Goal: Task Accomplishment & Management: Manage account settings

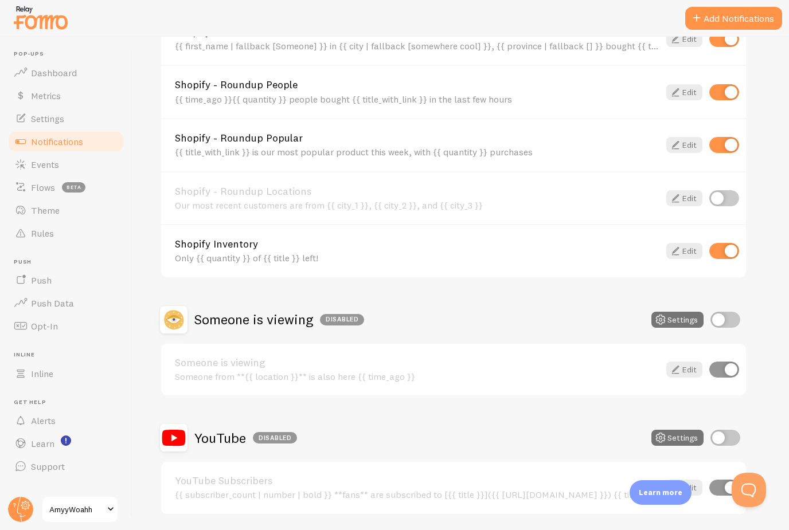
scroll to position [707, 0]
click at [268, 433] on div "Disabled" at bounding box center [275, 438] width 44 height 11
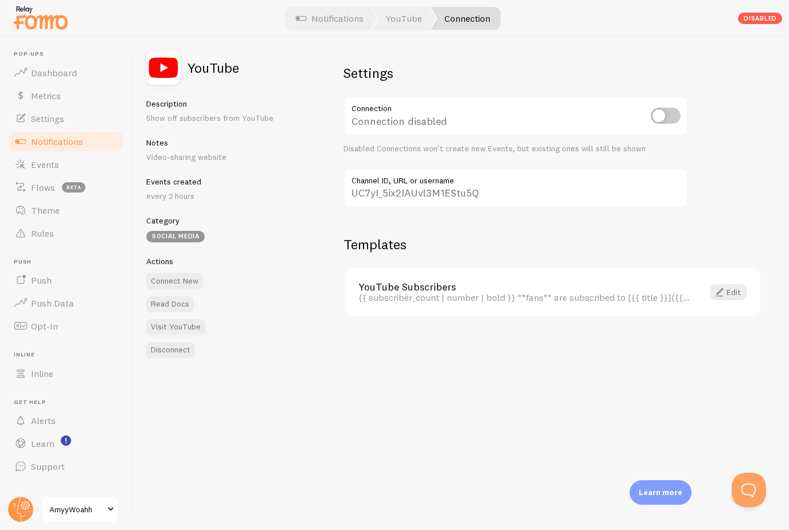
click at [766, 50] on div "Settings Connection Connection disabled Disabled Connections won't create new E…" at bounding box center [552, 284] width 473 height 494
click at [765, 54] on div "Settings Connection Connection disabled Disabled Connections won't create new E…" at bounding box center [552, 284] width 473 height 494
click at [730, 291] on link "Edit" at bounding box center [728, 292] width 36 height 16
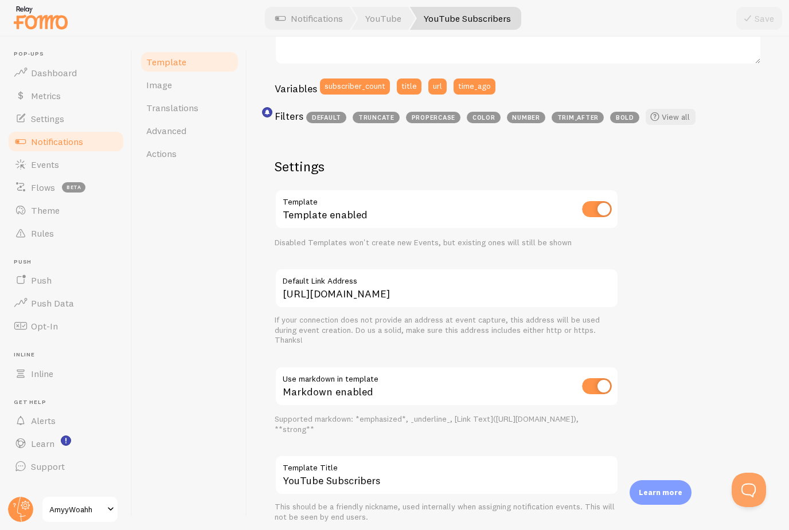
scroll to position [285, 0]
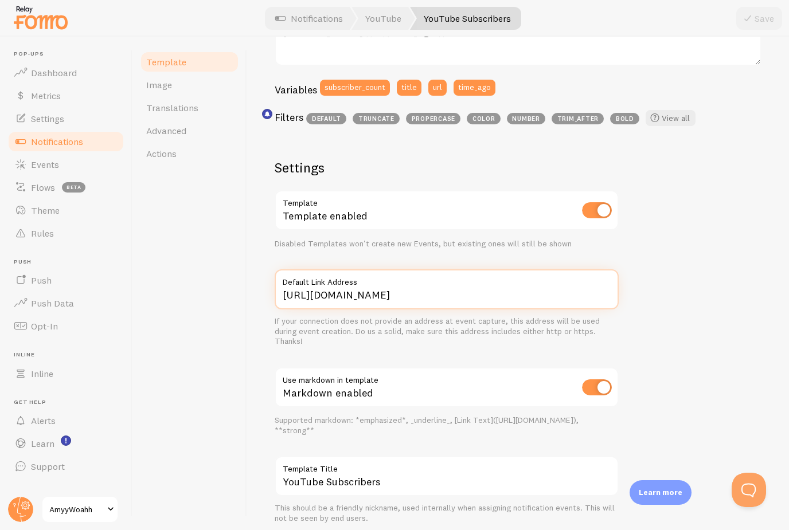
drag, startPoint x: 400, startPoint y: 294, endPoint x: 400, endPoint y: 257, distance: 36.7
click at [400, 269] on input "[URL][DOMAIN_NAME]" at bounding box center [447, 289] width 344 height 40
click at [636, 276] on div "5,239 fans are subscribed to Golden Jeans about 4 minutes ago {{ subscriber_cou…" at bounding box center [518, 208] width 487 height 632
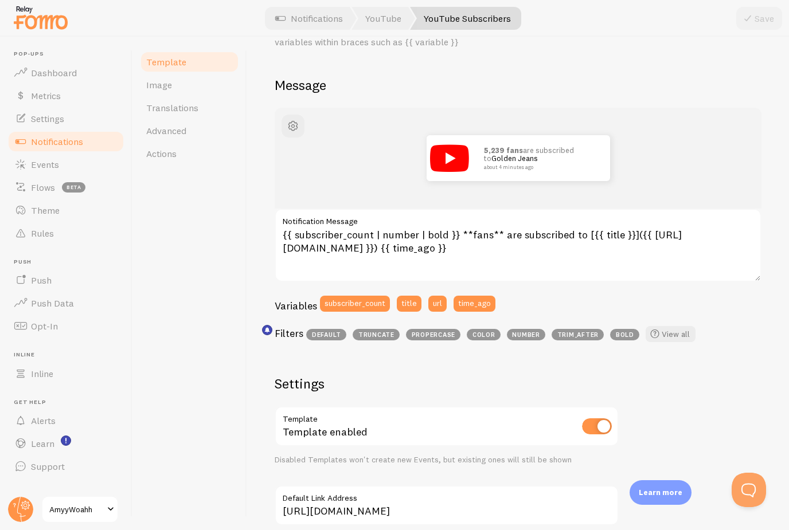
scroll to position [68, 0]
click at [436, 296] on button "url" at bounding box center [437, 304] width 18 height 16
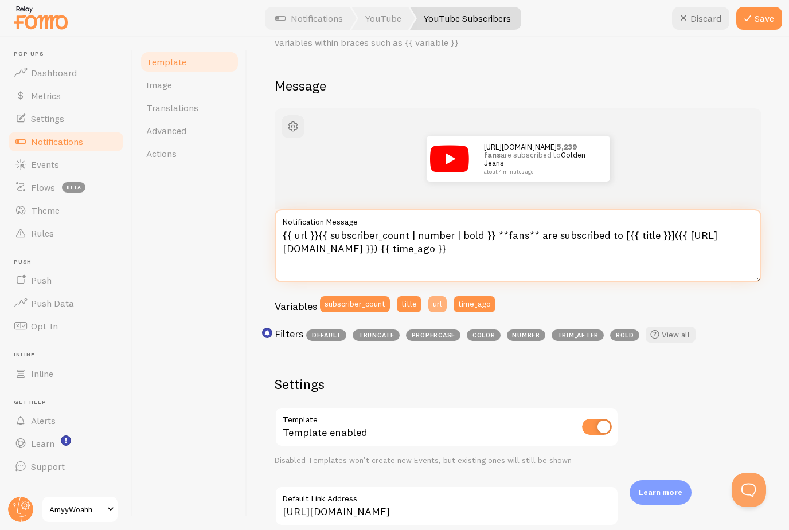
scroll to position [66, 0]
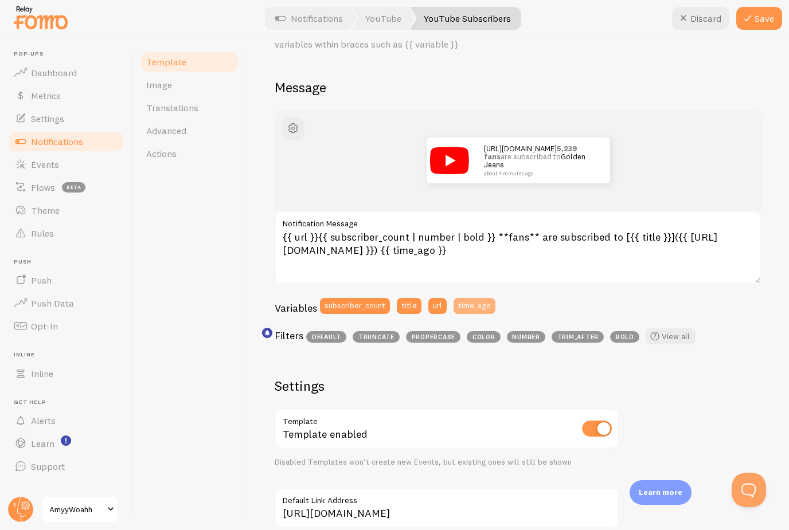
click at [468, 298] on button "time_ago" at bounding box center [474, 306] width 42 height 16
click at [436, 298] on button "url" at bounding box center [437, 306] width 18 height 16
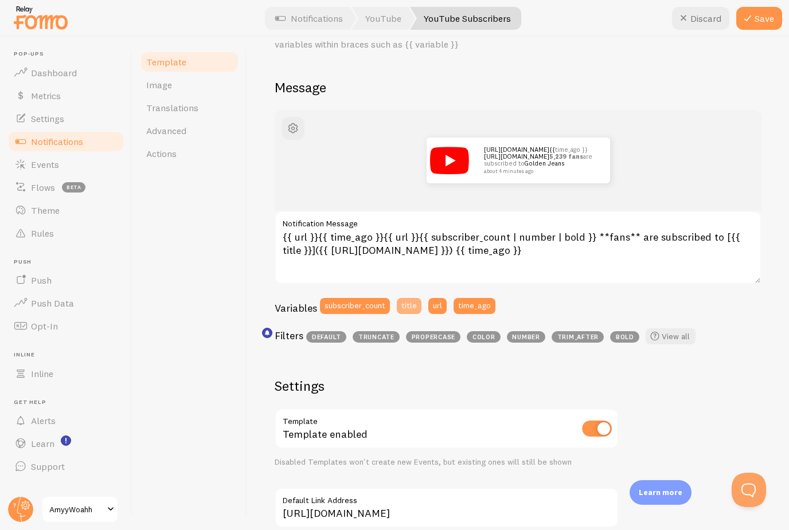
click at [409, 298] on button "title" at bounding box center [409, 306] width 25 height 16
click at [706, 20] on button "Discard" at bounding box center [700, 18] width 57 height 23
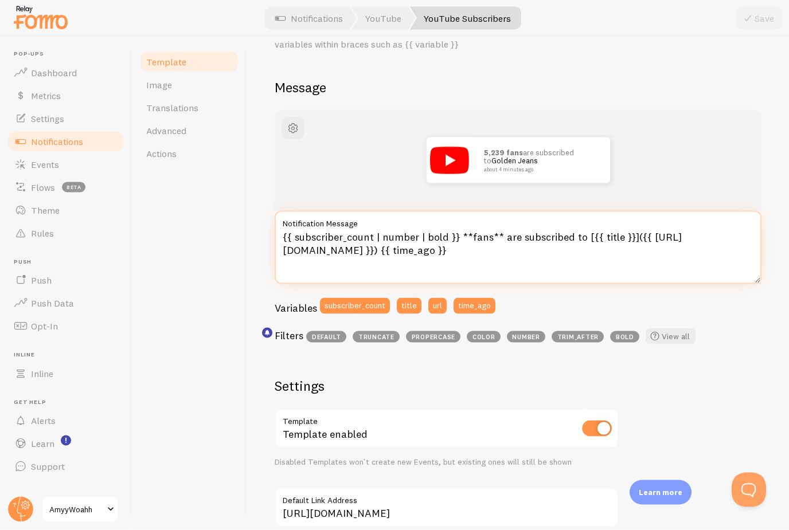
click at [467, 214] on textarea "{{ subscriber_count | number | bold }} **fans** are subscribed to [{{ title }}]…" at bounding box center [518, 247] width 487 height 73
type textarea "{{ subscriber_count | number | bold }} **Superfans** are subscribed to [{{ titl…"
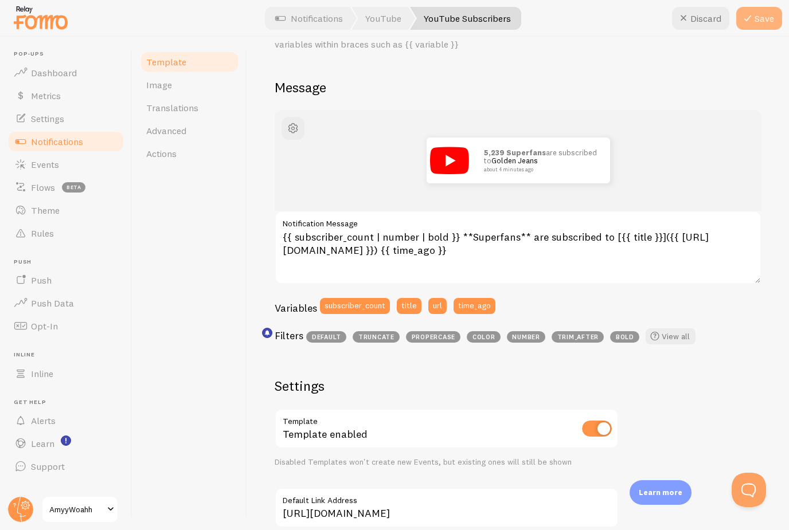
click at [770, 24] on button "Save" at bounding box center [759, 18] width 46 height 23
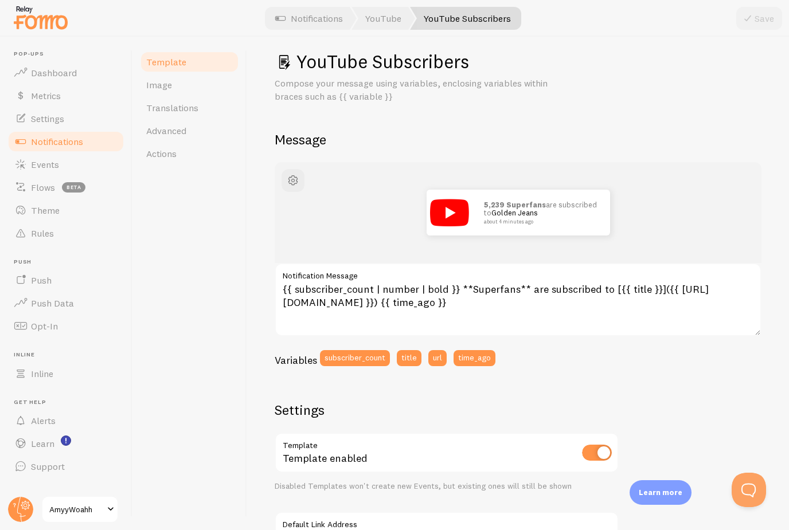
scroll to position [41, 0]
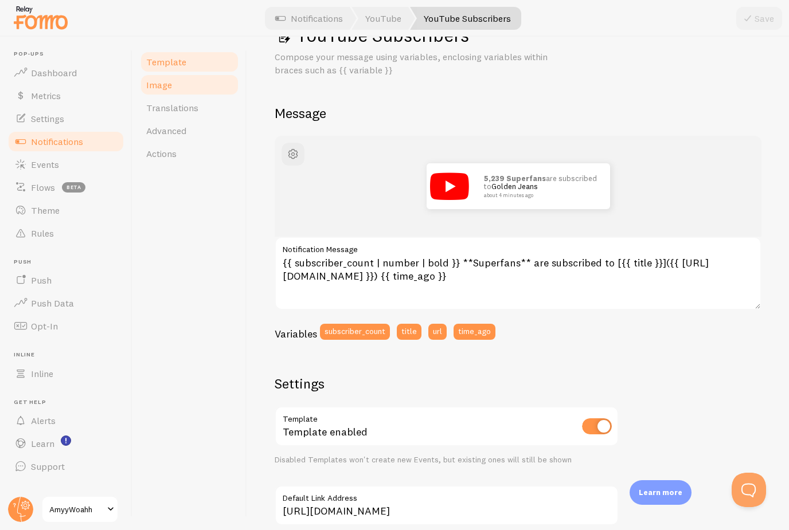
click at [165, 79] on span "Image" at bounding box center [159, 84] width 26 height 11
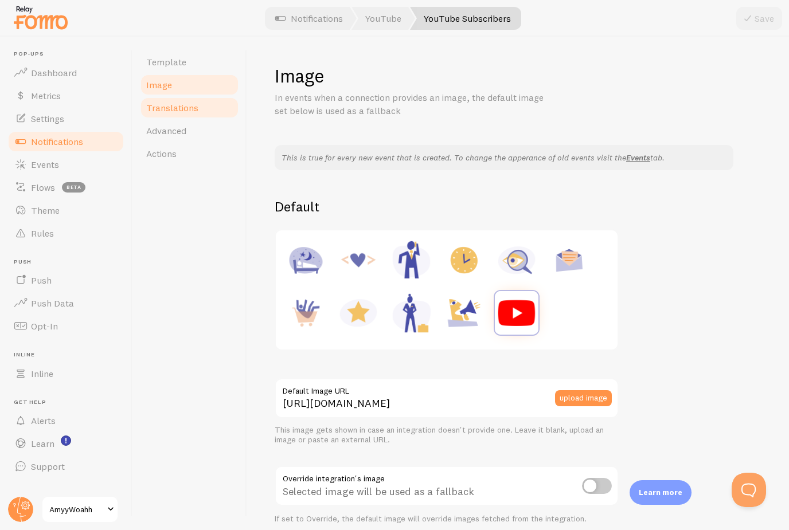
click at [170, 109] on span "Translations" at bounding box center [172, 107] width 52 height 11
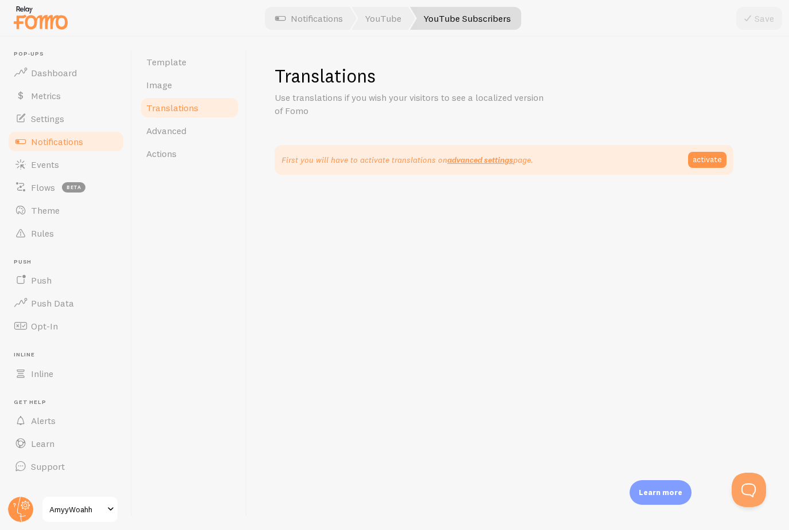
scroll to position [28, 0]
drag, startPoint x: 171, startPoint y: 100, endPoint x: 171, endPoint y: 128, distance: 27.5
click at [171, 125] on span "Advanced" at bounding box center [166, 130] width 40 height 11
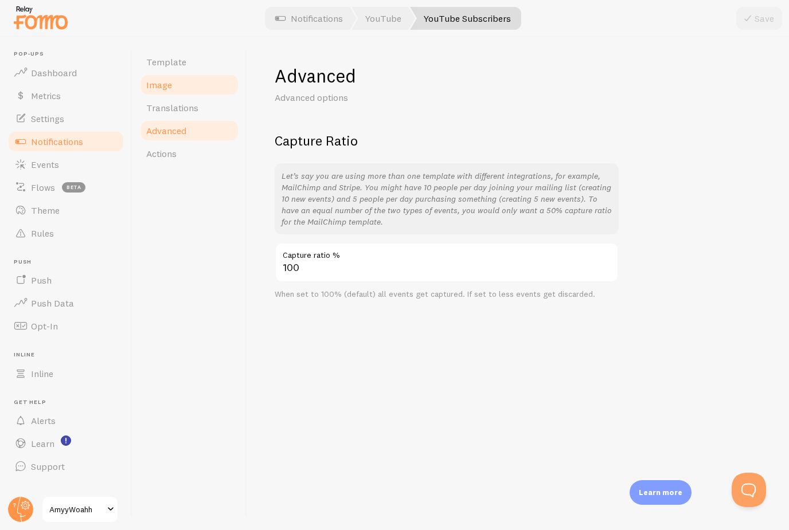
drag, startPoint x: 174, startPoint y: 147, endPoint x: 179, endPoint y: 83, distance: 64.9
click at [174, 148] on span "Actions" at bounding box center [161, 153] width 30 height 11
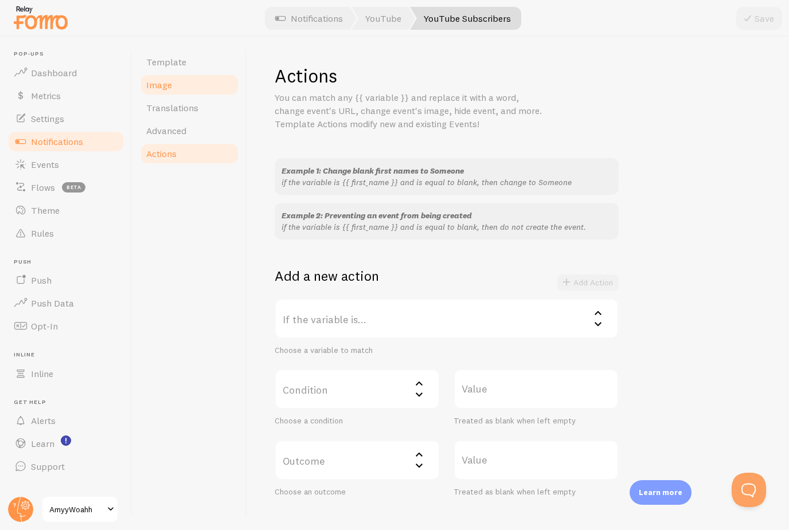
click at [179, 83] on link "Image" at bounding box center [189, 84] width 100 height 23
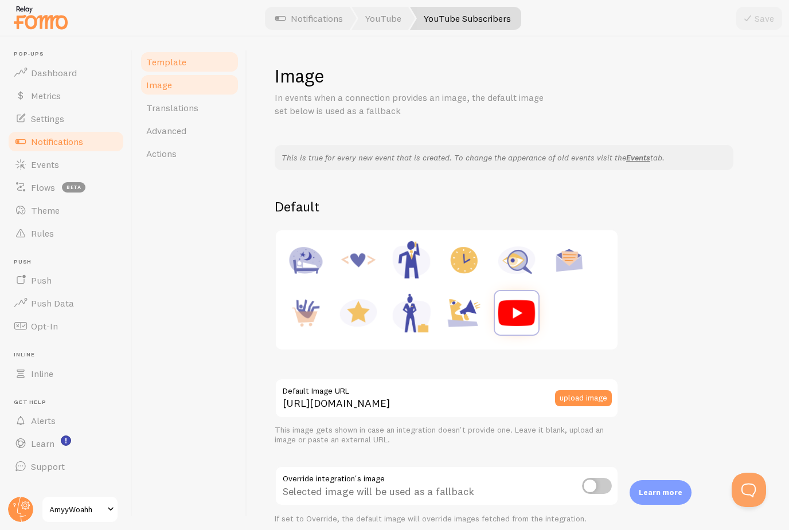
drag, startPoint x: 173, startPoint y: 36, endPoint x: 173, endPoint y: 72, distance: 36.7
click at [173, 50] on link "Template" at bounding box center [189, 61] width 100 height 23
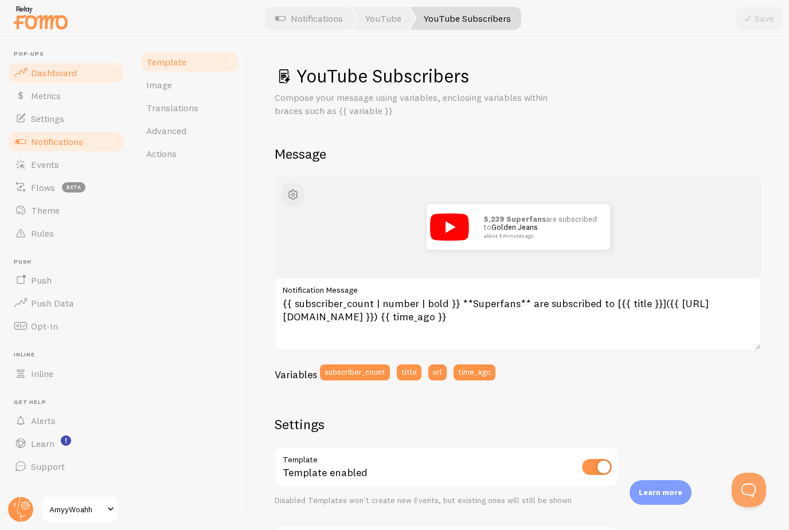
click at [58, 68] on span "Dashboard" at bounding box center [54, 72] width 46 height 11
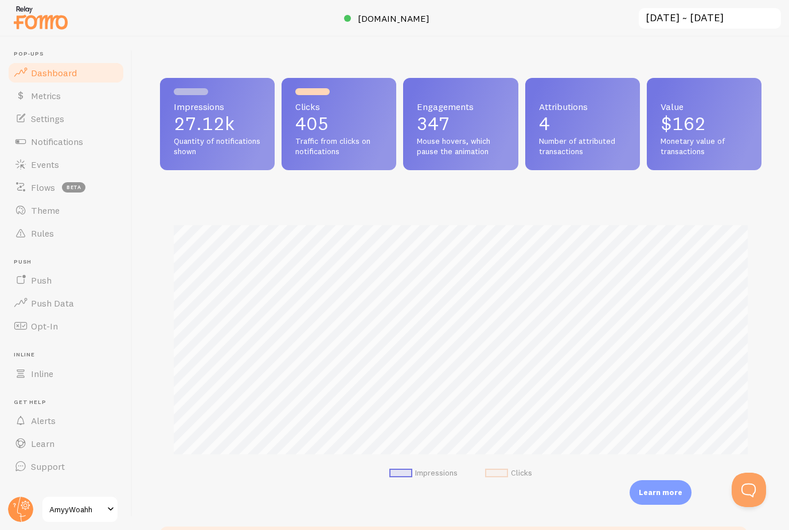
scroll to position [301, 601]
click at [45, 123] on span "Settings" at bounding box center [47, 118] width 33 height 11
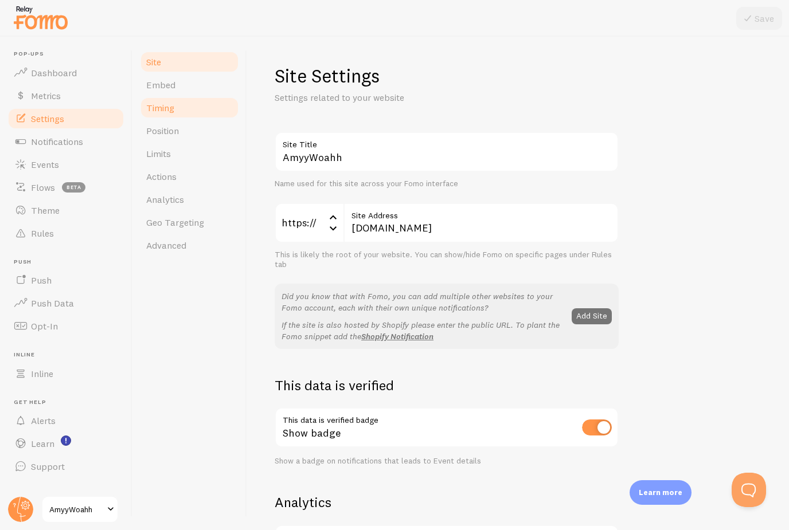
click at [175, 108] on link "Timing" at bounding box center [189, 107] width 100 height 23
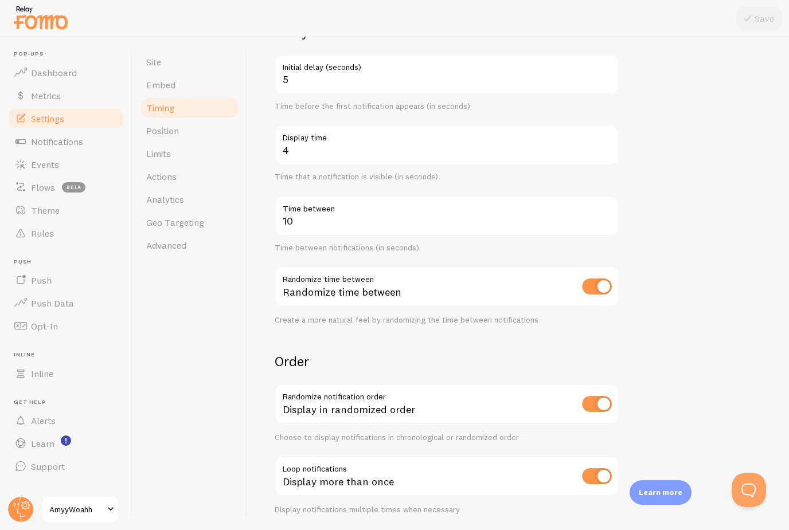
scroll to position [108, 0]
click at [172, 151] on link "Limits" at bounding box center [189, 153] width 100 height 23
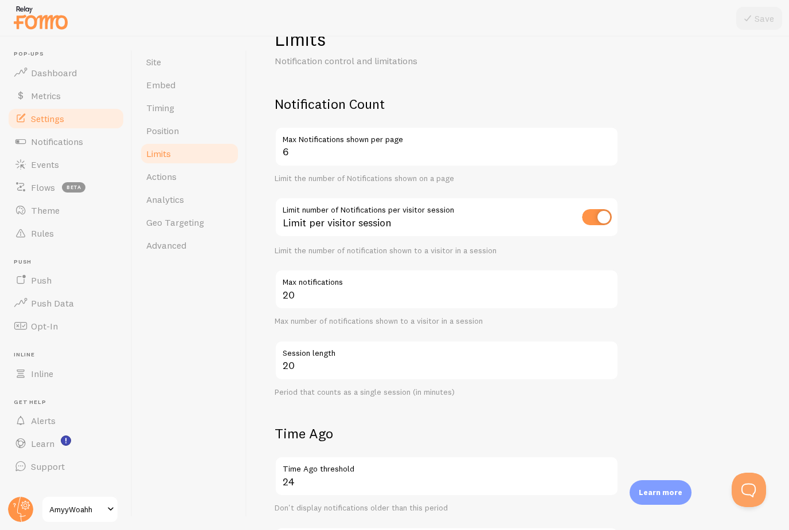
scroll to position [37, 0]
click at [610, 217] on input "checkbox" at bounding box center [597, 217] width 30 height 16
checkbox input "false"
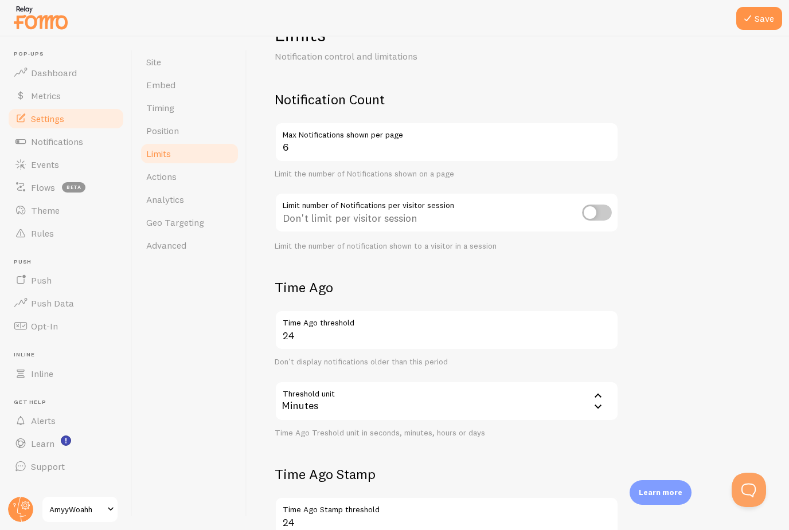
scroll to position [33, 0]
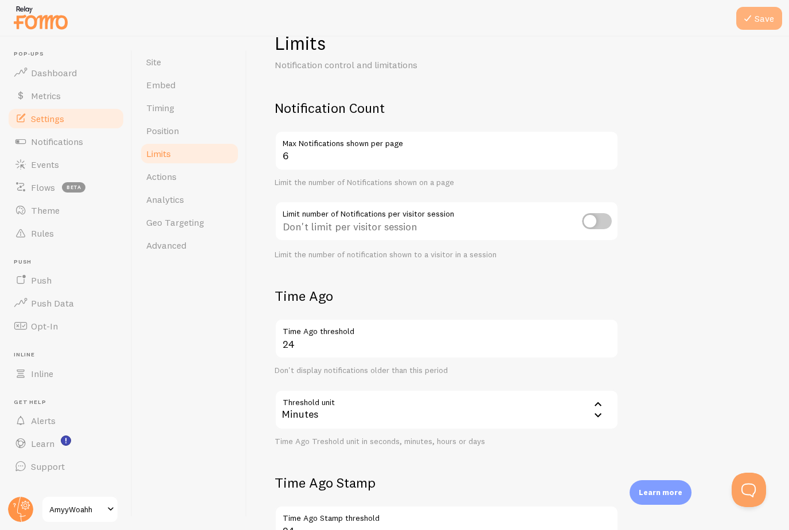
click at [768, 22] on button "Save" at bounding box center [759, 18] width 46 height 23
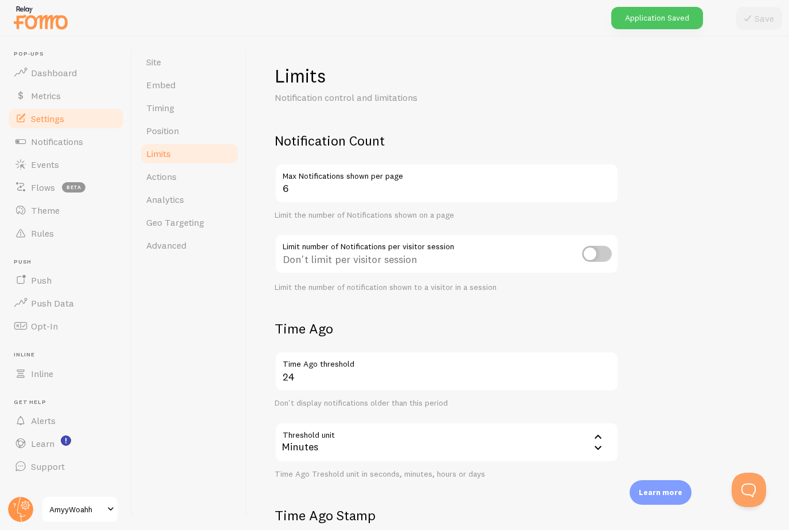
scroll to position [0, 0]
drag, startPoint x: 177, startPoint y: 89, endPoint x: 177, endPoint y: 126, distance: 36.7
click at [177, 125] on span "Position" at bounding box center [162, 130] width 33 height 11
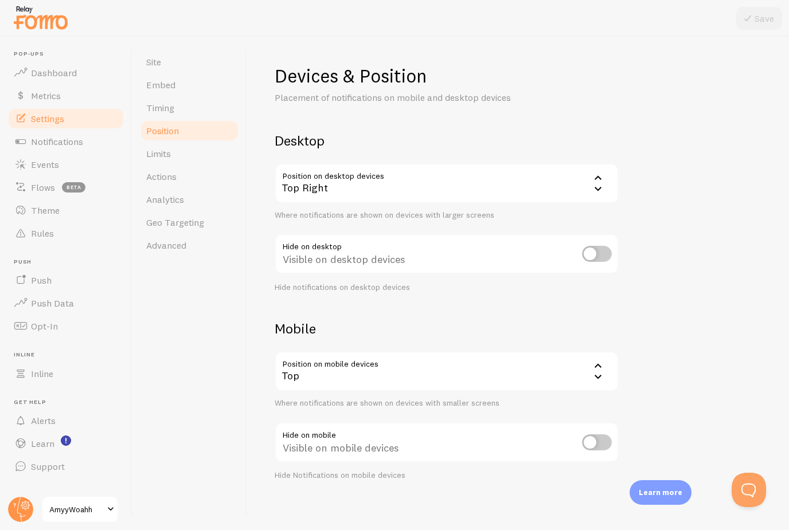
click at [593, 255] on input "checkbox" at bounding box center [597, 254] width 30 height 16
click at [603, 256] on input "checkbox" at bounding box center [597, 254] width 30 height 16
click at [594, 255] on input "checkbox" at bounding box center [597, 254] width 30 height 16
click at [596, 260] on input "checkbox" at bounding box center [597, 254] width 30 height 16
checkbox input "false"
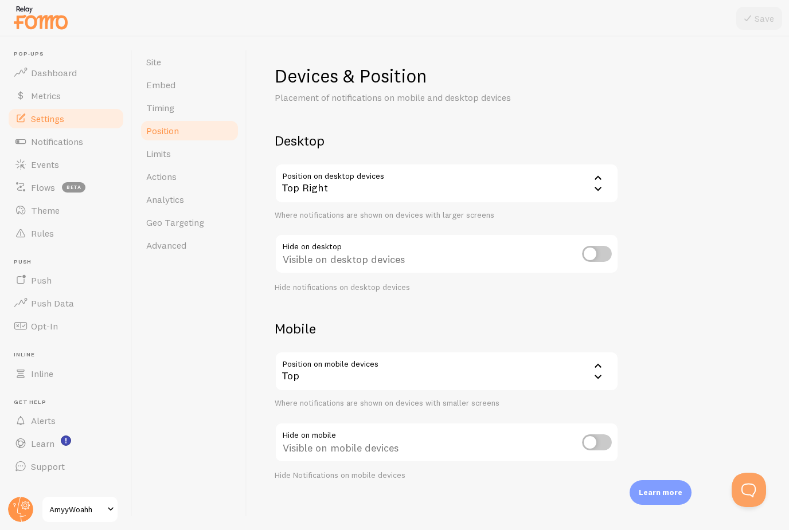
scroll to position [37, 0]
drag, startPoint x: 191, startPoint y: 143, endPoint x: 191, endPoint y: 179, distance: 36.7
click at [191, 165] on link "Actions" at bounding box center [189, 176] width 100 height 23
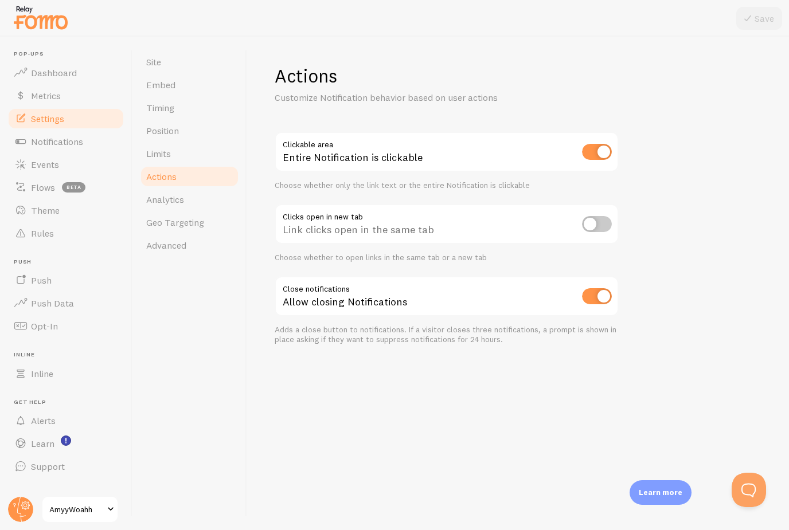
click at [593, 223] on input "checkbox" at bounding box center [597, 224] width 30 height 16
click at [753, 58] on div "Actions Customize Notification behavior based on user actions Clickable area En…" at bounding box center [518, 284] width 542 height 494
click at [762, 59] on div "Actions Customize Notification behavior based on user actions Clickable area En…" at bounding box center [518, 284] width 542 height 494
click at [764, 53] on div "Actions Customize Notification behavior based on user actions Clickable area En…" at bounding box center [518, 284] width 542 height 494
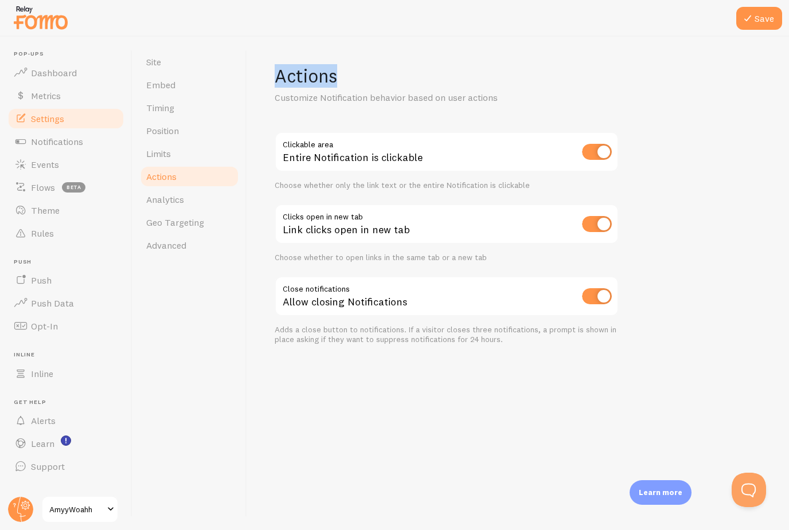
click at [767, 51] on div "Actions Customize Notification behavior based on user actions Clickable area En…" at bounding box center [518, 284] width 542 height 494
click at [761, 56] on div "Actions Customize Notification behavior based on user actions Clickable area En…" at bounding box center [518, 284] width 542 height 494
click at [745, 107] on div "Actions Customize Notification behavior based on user actions Clickable area En…" at bounding box center [518, 284] width 542 height 494
click at [758, 64] on div "Actions Customize Notification behavior based on user actions Clickable area En…" at bounding box center [518, 284] width 542 height 494
click at [767, 54] on div "Actions Customize Notification behavior based on user actions Clickable area En…" at bounding box center [518, 284] width 542 height 494
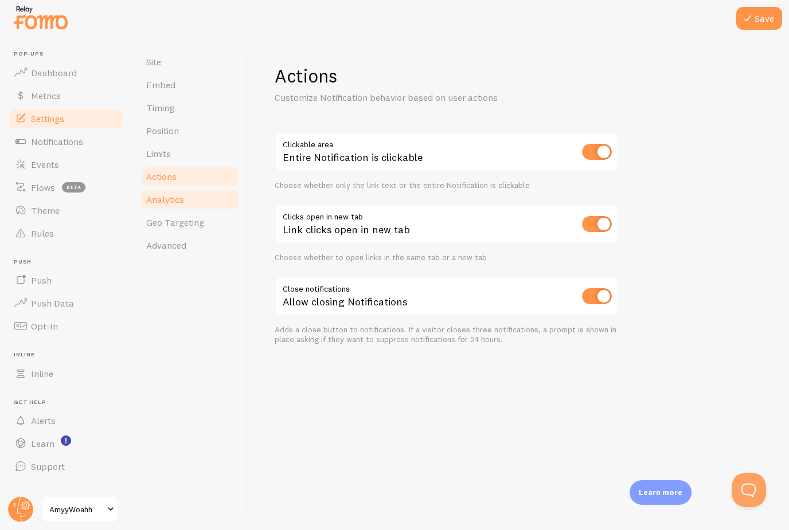
click at [154, 205] on link "Analytics" at bounding box center [189, 199] width 100 height 23
click at [767, 54] on div "Actions Customize Notification behavior based on user actions Clickable area En…" at bounding box center [518, 284] width 542 height 494
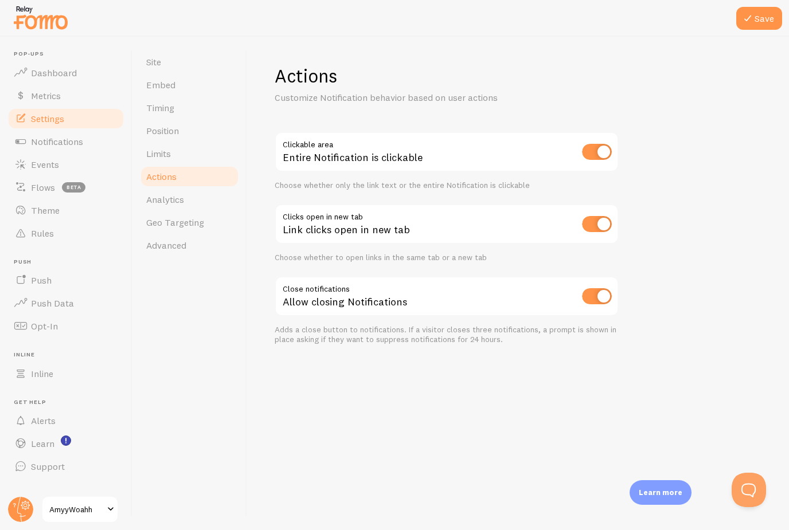
click at [695, 113] on div "Actions Customize Notification behavior based on user actions Clickable area En…" at bounding box center [518, 284] width 542 height 494
click at [601, 225] on input "checkbox" at bounding box center [597, 224] width 30 height 16
checkbox input "false"
click at [178, 66] on link "Site" at bounding box center [189, 61] width 100 height 23
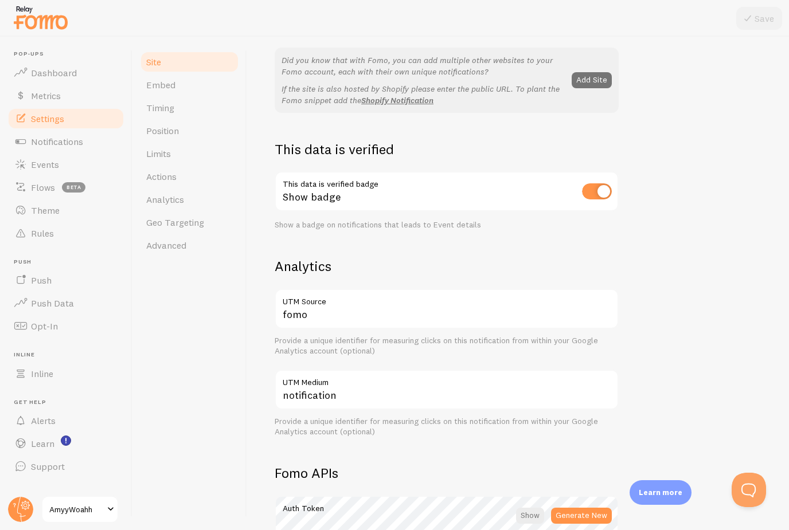
scroll to position [237, 0]
click at [604, 187] on input "checkbox" at bounding box center [597, 190] width 30 height 16
click at [589, 186] on input "checkbox" at bounding box center [597, 190] width 30 height 16
checkbox input "true"
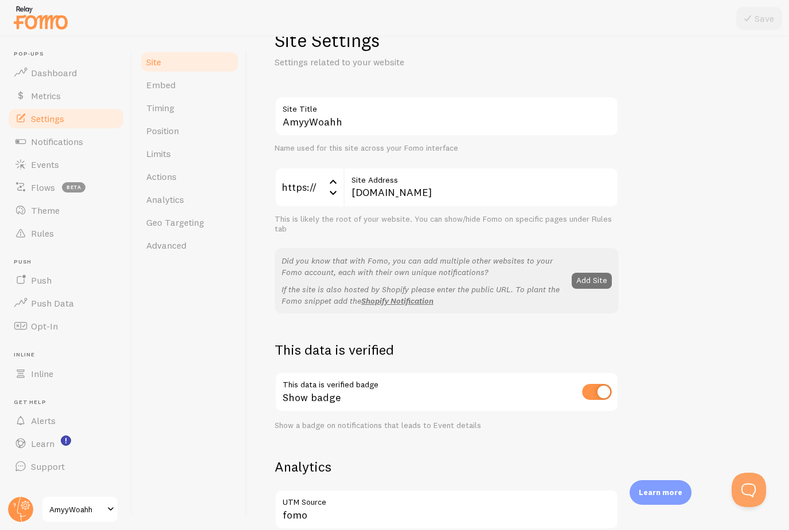
scroll to position [2, 0]
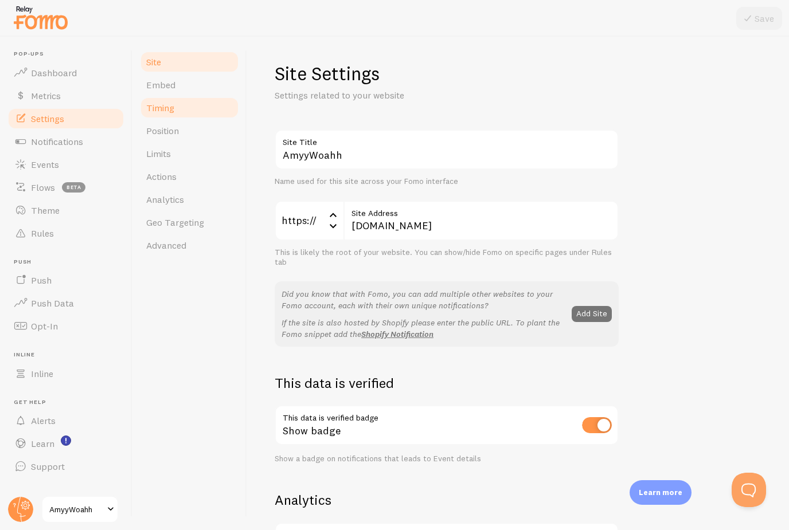
click at [173, 114] on link "Timing" at bounding box center [189, 107] width 100 height 23
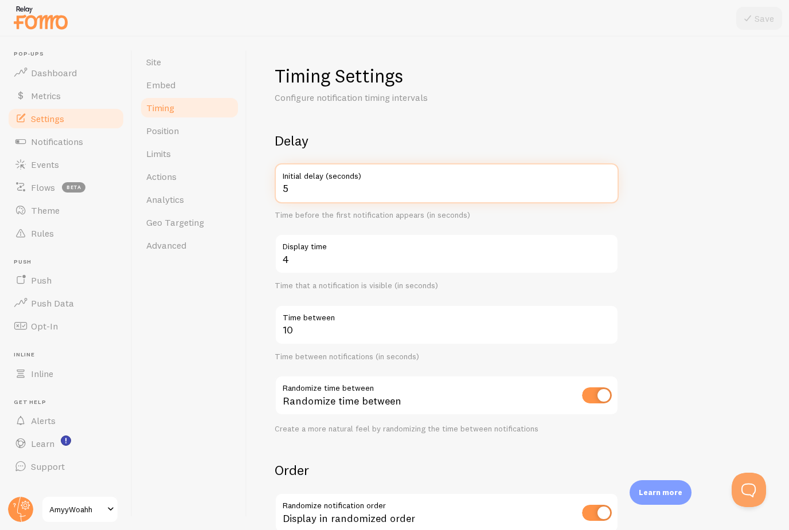
drag, startPoint x: 296, startPoint y: 188, endPoint x: 296, endPoint y: 151, distance: 37.3
click at [296, 188] on input "5" at bounding box center [447, 183] width 344 height 40
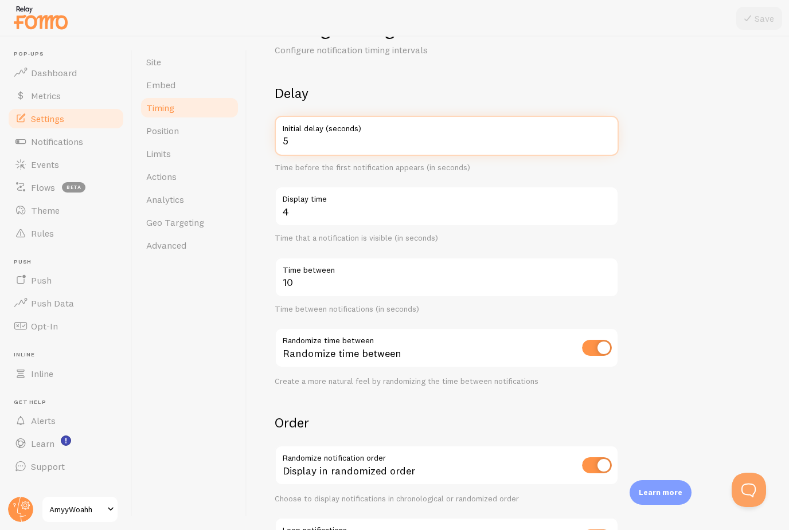
scroll to position [71, 0]
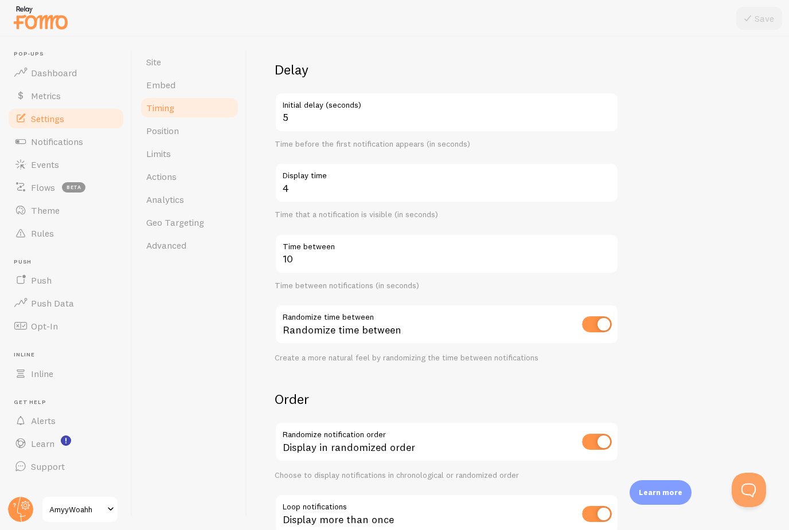
click at [606, 316] on input "checkbox" at bounding box center [597, 324] width 30 height 16
click at [591, 316] on input "checkbox" at bounding box center [597, 324] width 30 height 16
checkbox input "true"
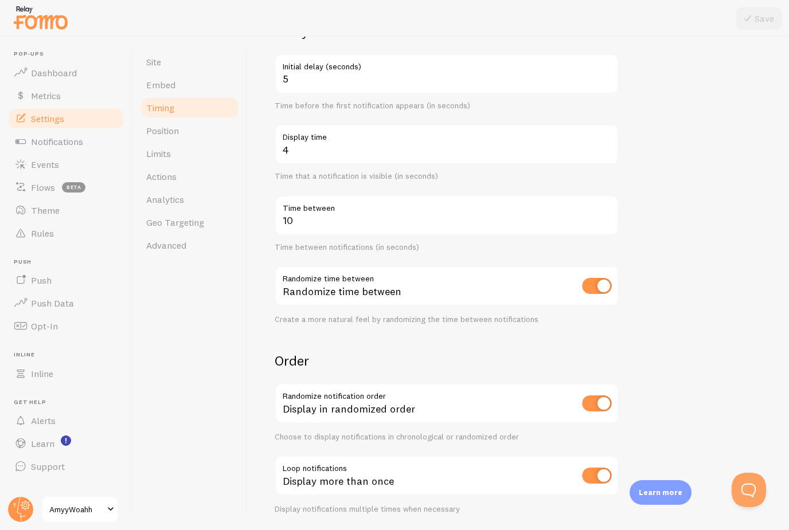
scroll to position [108, 0]
click at [602, 397] on input "checkbox" at bounding box center [597, 405] width 30 height 16
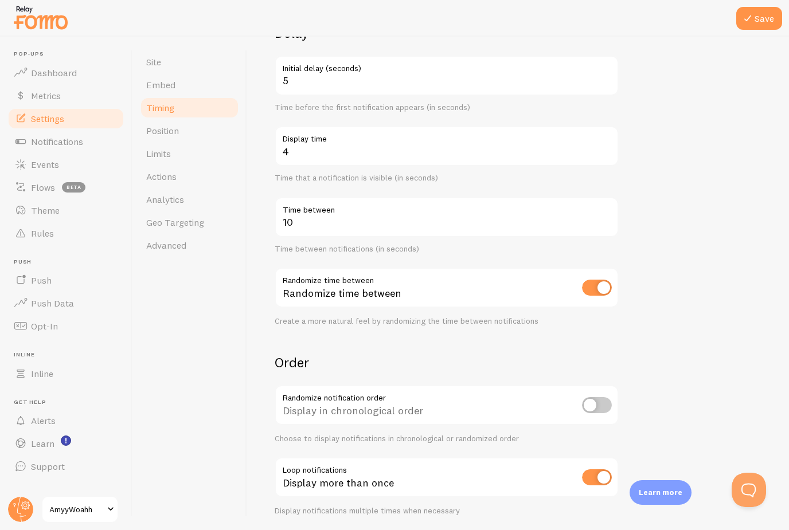
click at [594, 397] on input "checkbox" at bounding box center [597, 405] width 30 height 16
click at [605, 397] on input "checkbox" at bounding box center [597, 405] width 30 height 16
click at [594, 397] on input "checkbox" at bounding box center [597, 405] width 30 height 16
click at [603, 397] on input "checkbox" at bounding box center [597, 405] width 30 height 16
checkbox input "false"
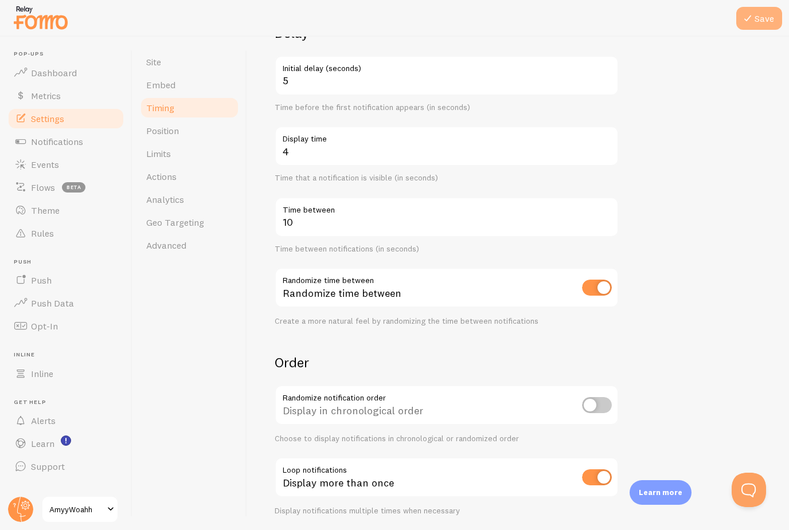
click at [771, 23] on button "Save" at bounding box center [759, 18] width 46 height 23
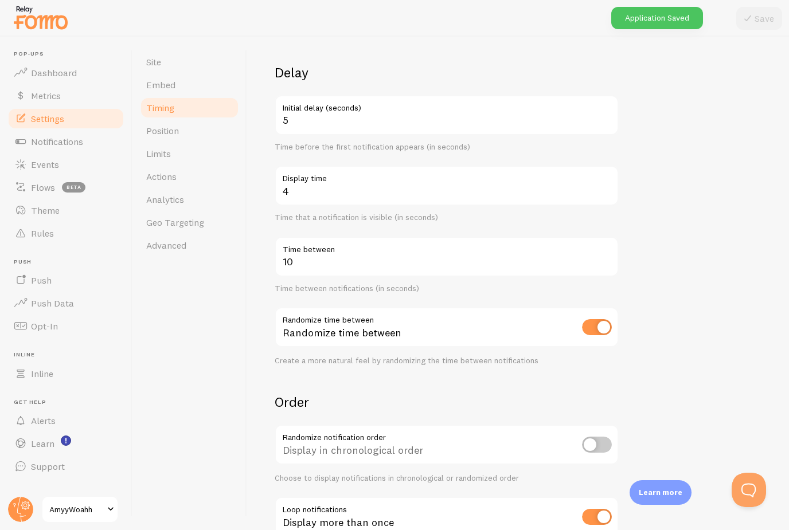
scroll to position [67, 0]
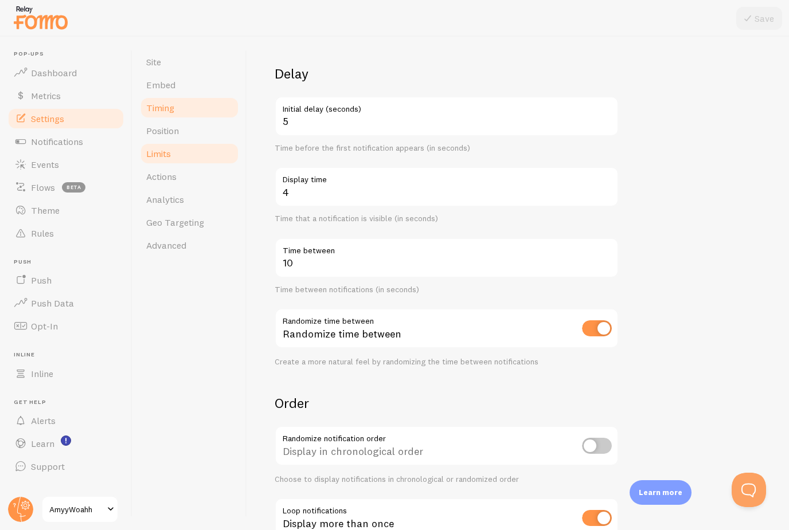
click at [176, 142] on link "Limits" at bounding box center [189, 153] width 100 height 23
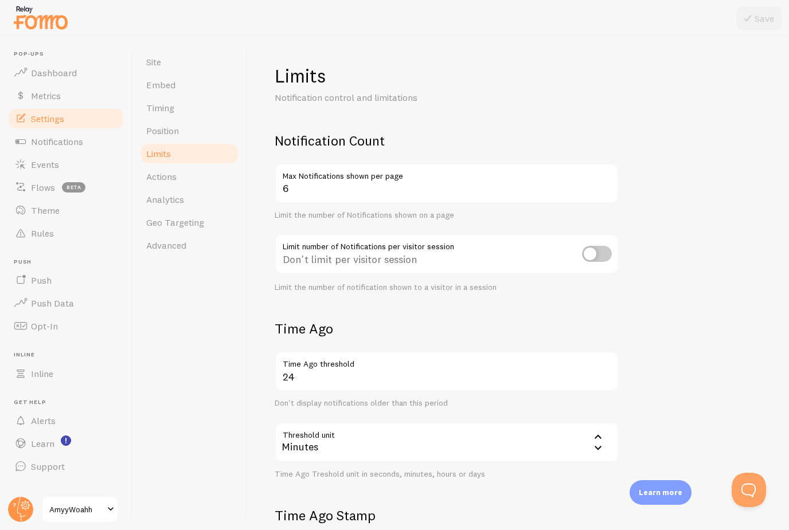
click at [594, 254] on input "checkbox" at bounding box center [597, 254] width 30 height 16
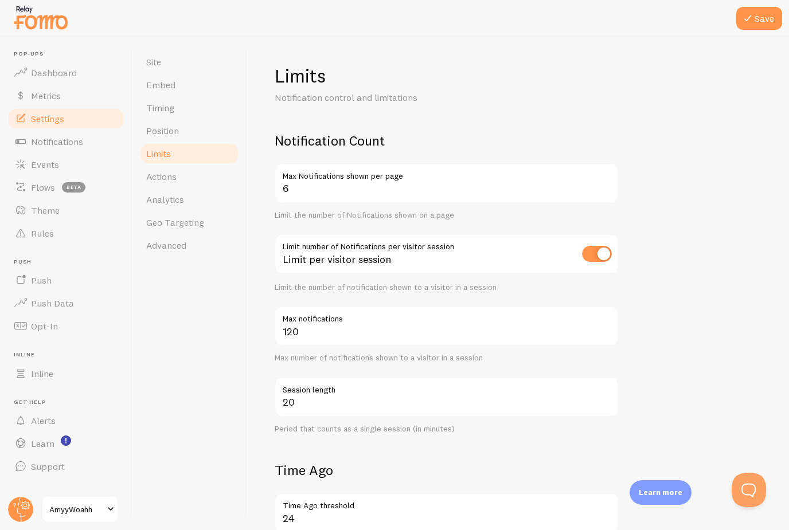
click at [602, 257] on input "checkbox" at bounding box center [597, 254] width 30 height 16
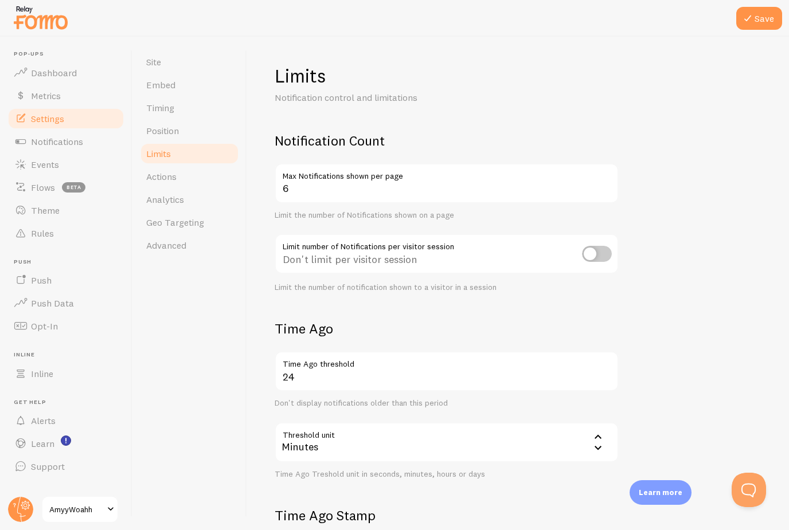
scroll to position [24, 0]
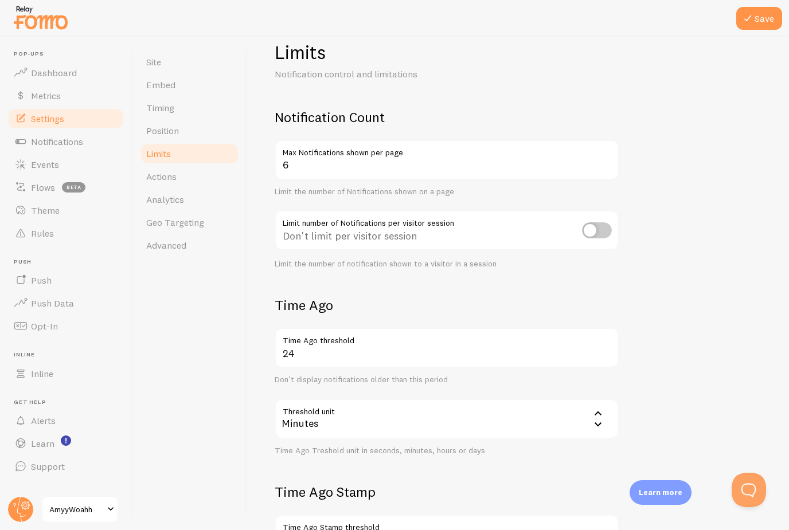
click at [596, 229] on input "checkbox" at bounding box center [597, 230] width 30 height 16
checkbox input "true"
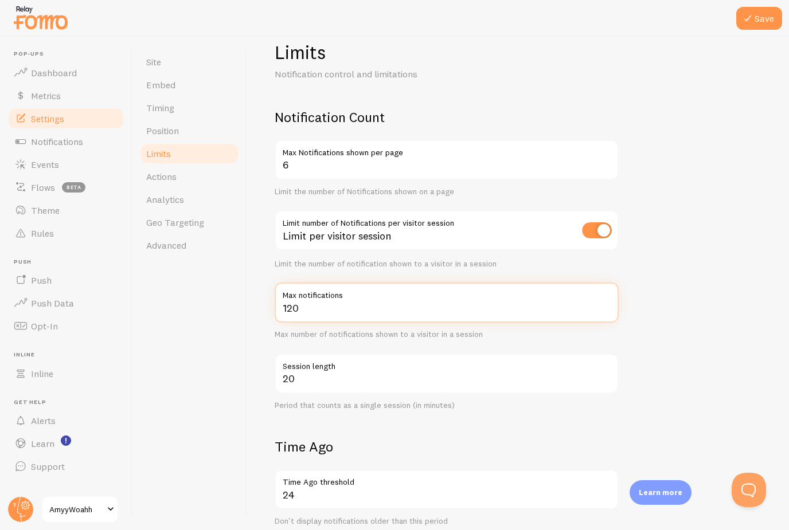
drag, startPoint x: 306, startPoint y: 308, endPoint x: 306, endPoint y: 272, distance: 36.7
click at [306, 283] on input "120" at bounding box center [447, 303] width 344 height 40
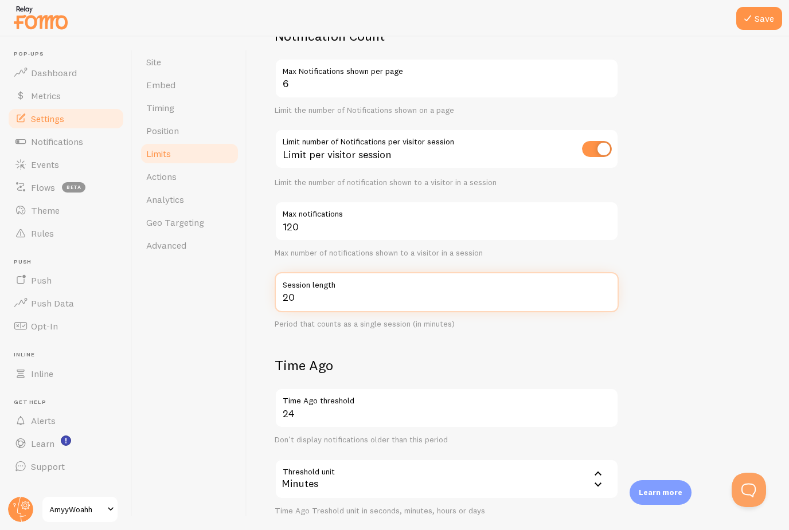
click at [319, 272] on input "20" at bounding box center [447, 292] width 344 height 40
type input "2"
type input "5"
click at [438, 311] on form "Notification Count 6 Max Notifications shown per page Limit the number of Notif…" at bounding box center [518, 365] width 487 height 676
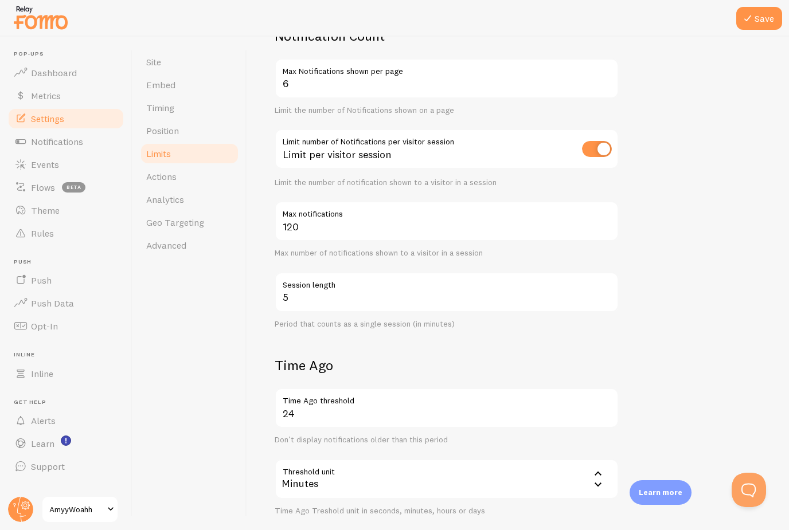
scroll to position [128, 0]
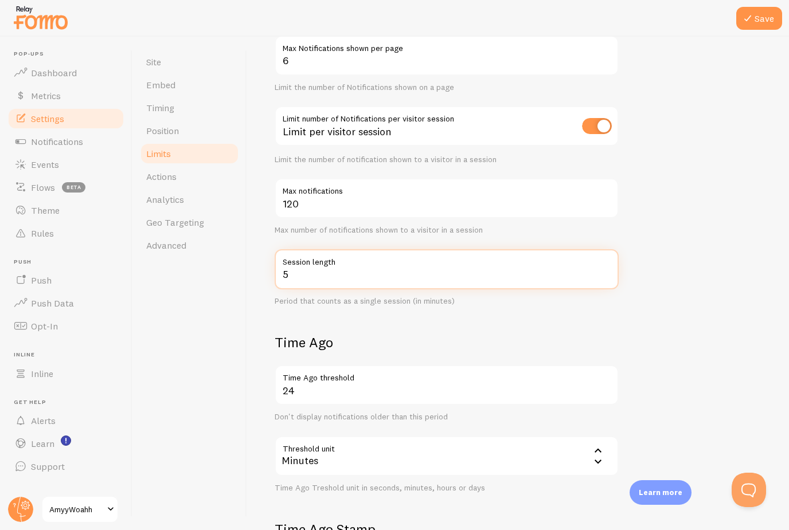
click at [331, 249] on input "5" at bounding box center [447, 269] width 344 height 40
type input "300"
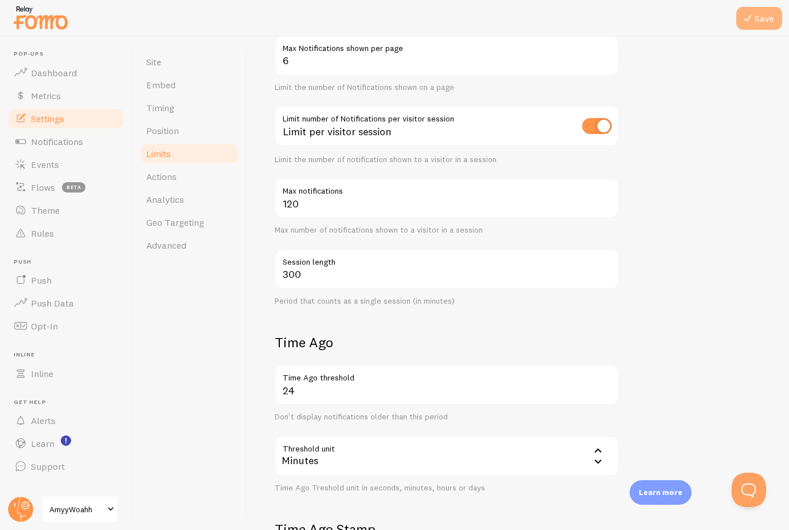
click at [765, 15] on button "Save" at bounding box center [759, 18] width 46 height 23
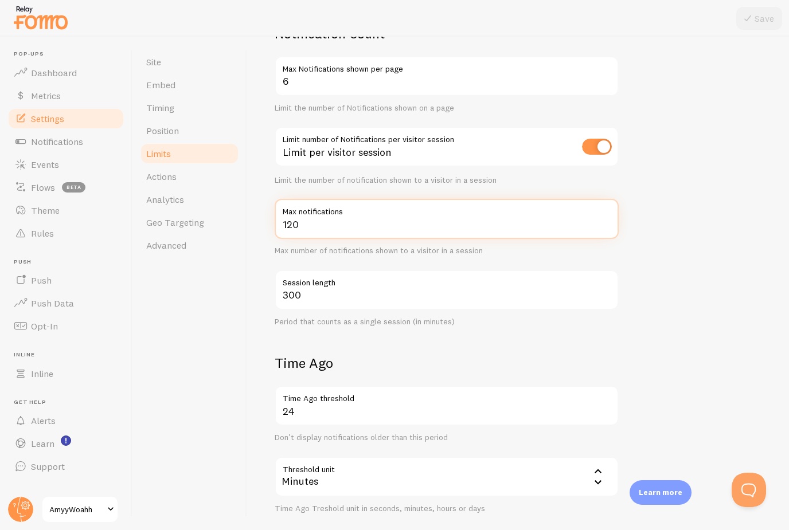
click at [297, 199] on input "120" at bounding box center [447, 219] width 344 height 40
click at [264, 218] on div "Limits Notification control and limitations Notification Count 6 Max Notificati…" at bounding box center [518, 284] width 542 height 494
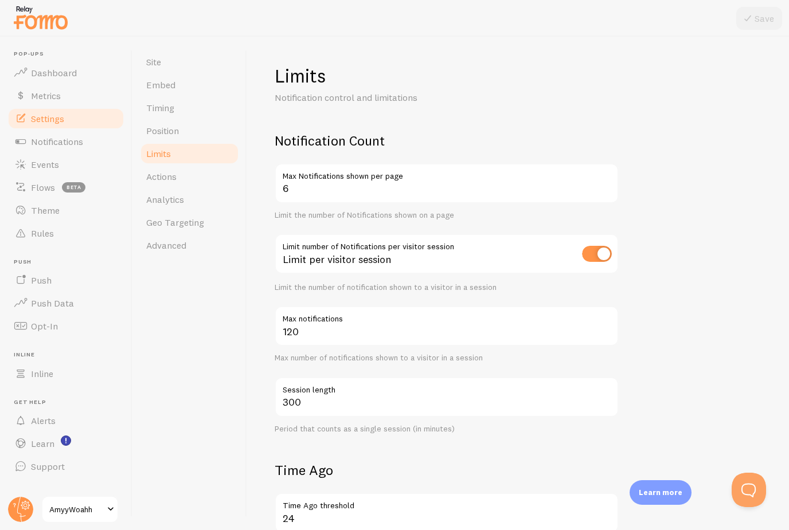
scroll to position [0, 0]
click at [159, 102] on span "Timing" at bounding box center [160, 107] width 28 height 11
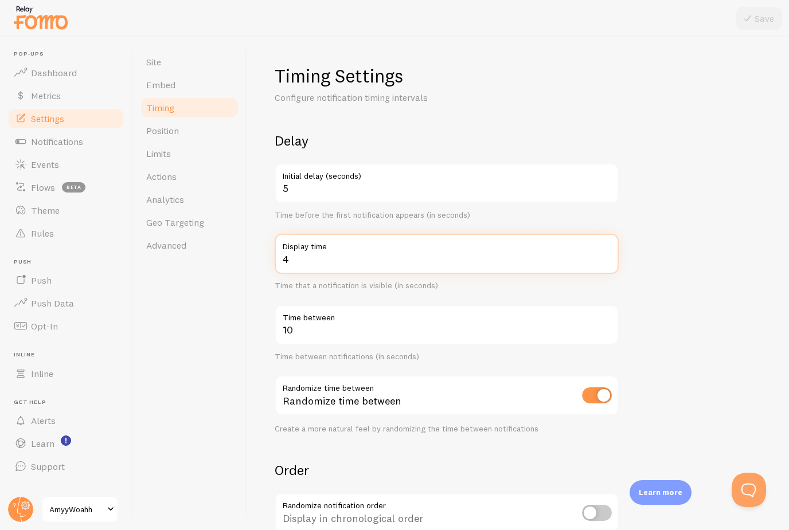
drag, startPoint x: 300, startPoint y: 257, endPoint x: 300, endPoint y: 221, distance: 36.7
click at [300, 234] on input "4" at bounding box center [447, 254] width 344 height 40
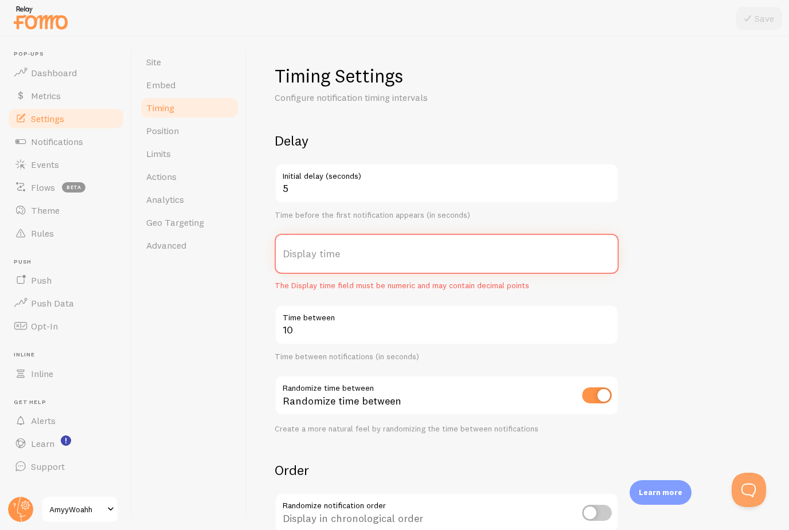
type input "6"
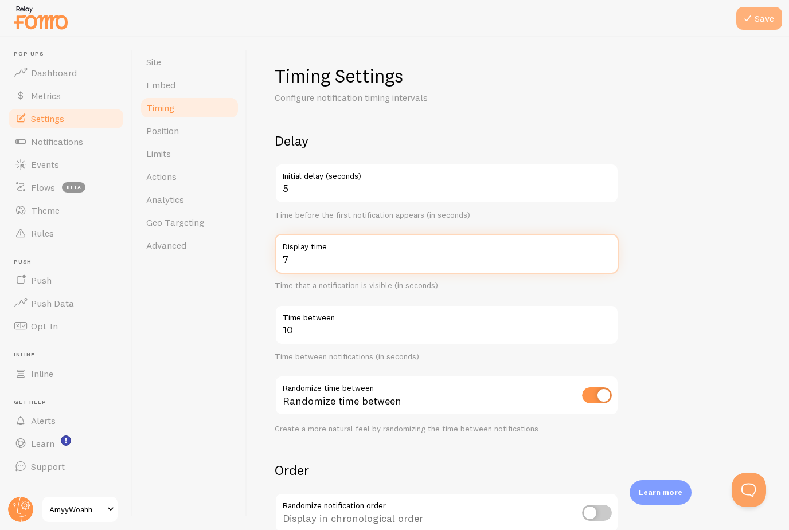
type input "7"
click at [766, 15] on button "Save" at bounding box center [759, 18] width 46 height 23
click at [291, 234] on input "7" at bounding box center [447, 254] width 344 height 40
type input "10"
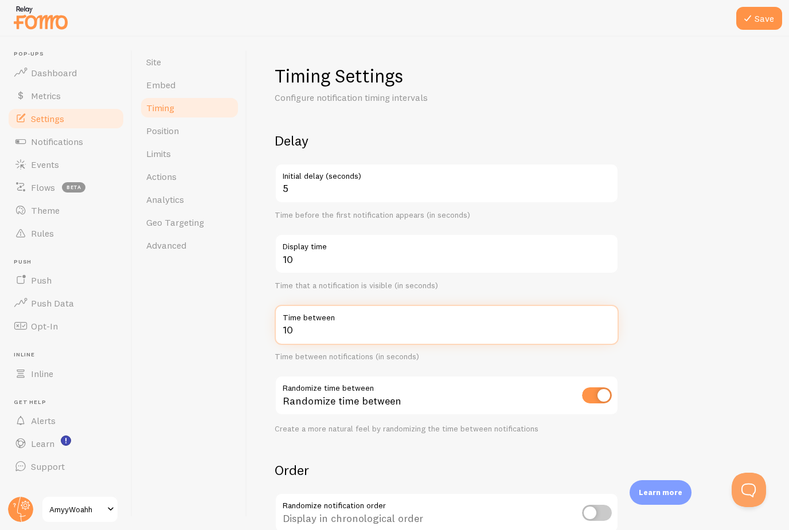
click at [292, 305] on input "10" at bounding box center [447, 325] width 344 height 40
type input "15"
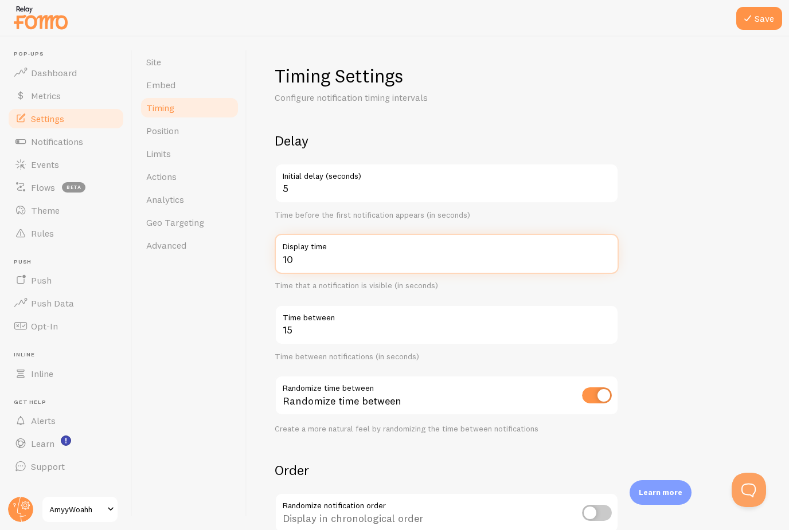
click at [296, 234] on input "10" at bounding box center [447, 254] width 344 height 40
type input "1"
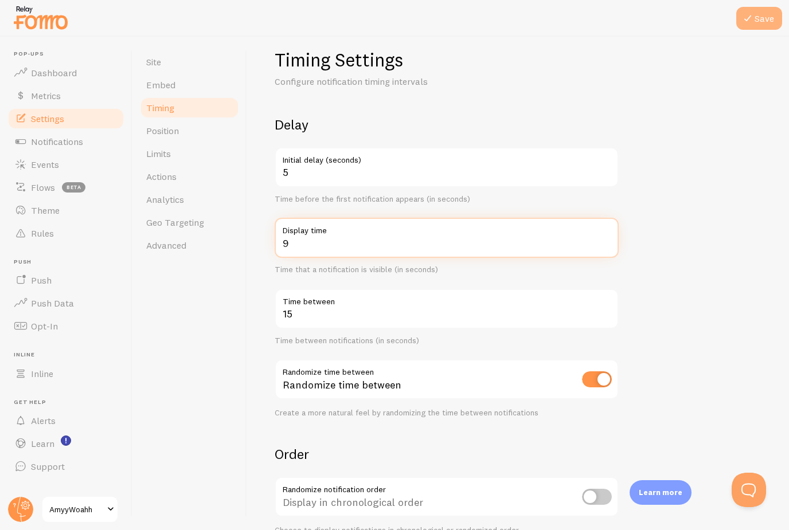
type input "9"
click at [764, 22] on button "Save" at bounding box center [759, 18] width 46 height 23
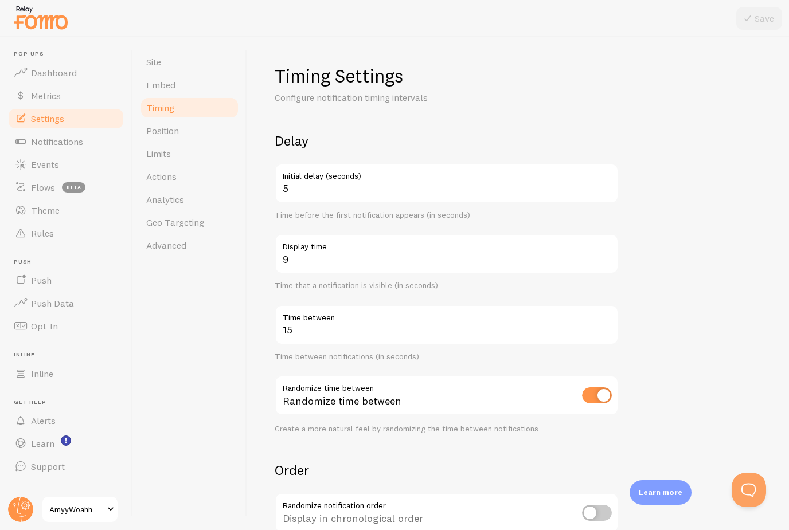
scroll to position [30, 0]
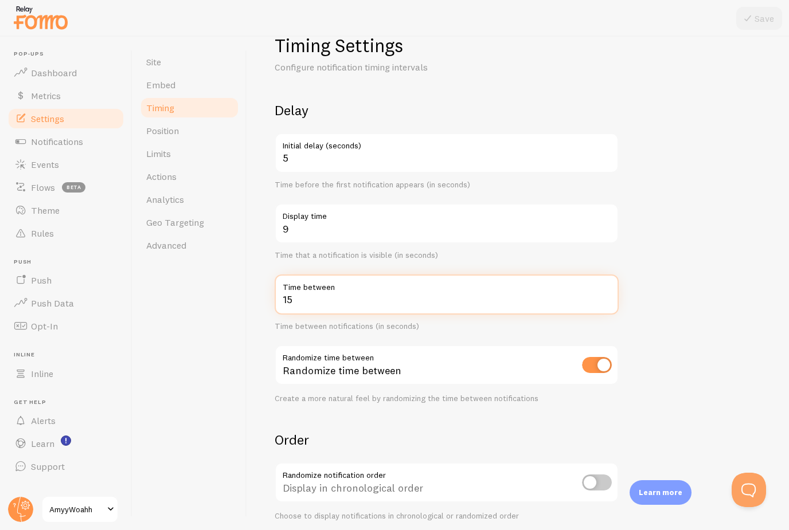
click at [296, 275] on input "15" at bounding box center [447, 295] width 344 height 40
type input "18"
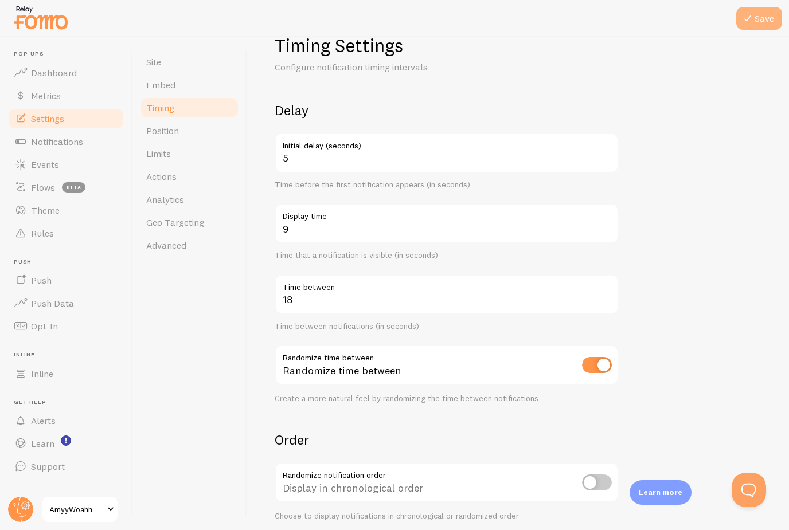
click at [764, 21] on button "Save" at bounding box center [759, 18] width 46 height 23
click at [602, 357] on input "checkbox" at bounding box center [597, 365] width 30 height 16
checkbox input "false"
click at [766, 22] on button "Save" at bounding box center [759, 18] width 46 height 23
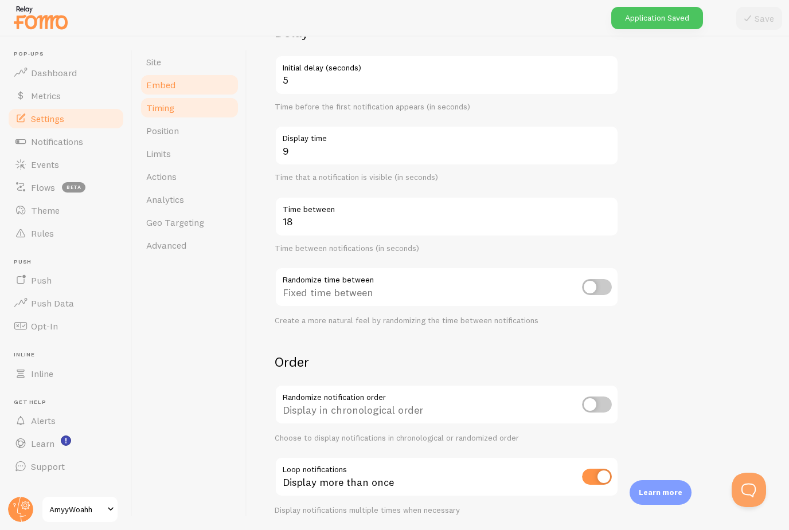
scroll to position [108, 0]
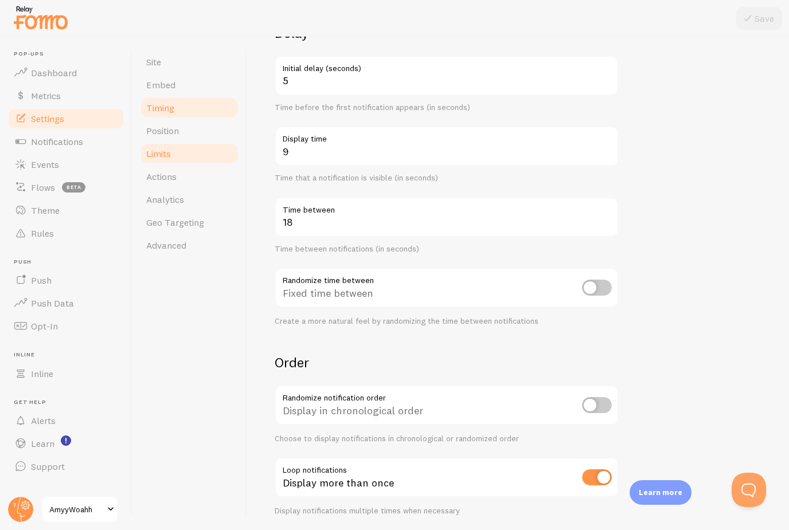
click at [178, 142] on link "Limits" at bounding box center [189, 153] width 100 height 23
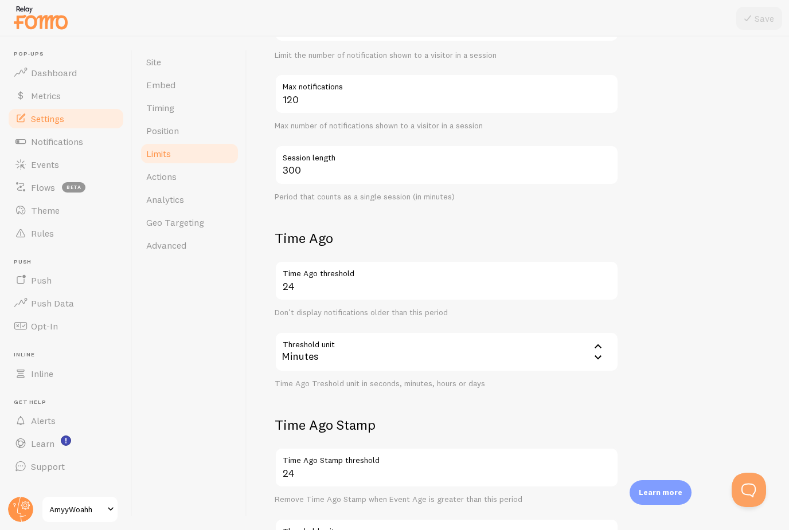
scroll to position [290, 0]
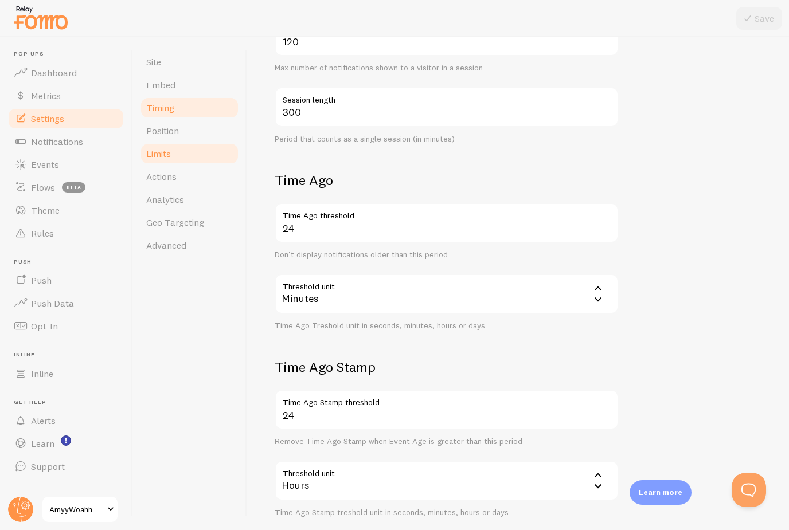
click at [201, 110] on link "Timing" at bounding box center [189, 107] width 100 height 23
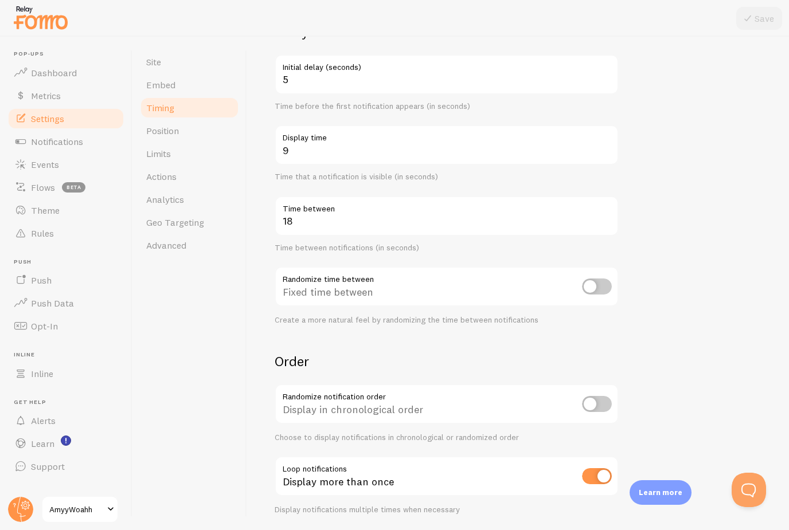
scroll to position [108, 0]
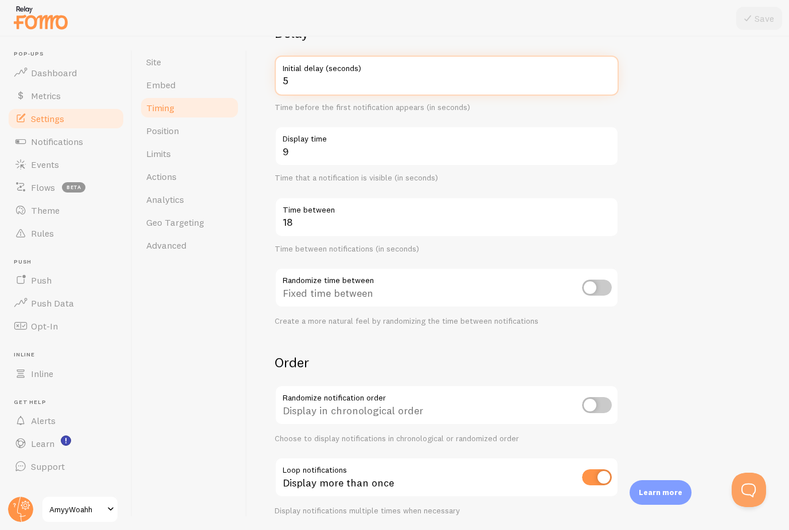
click at [291, 83] on input "5" at bounding box center [447, 76] width 344 height 40
type input "6"
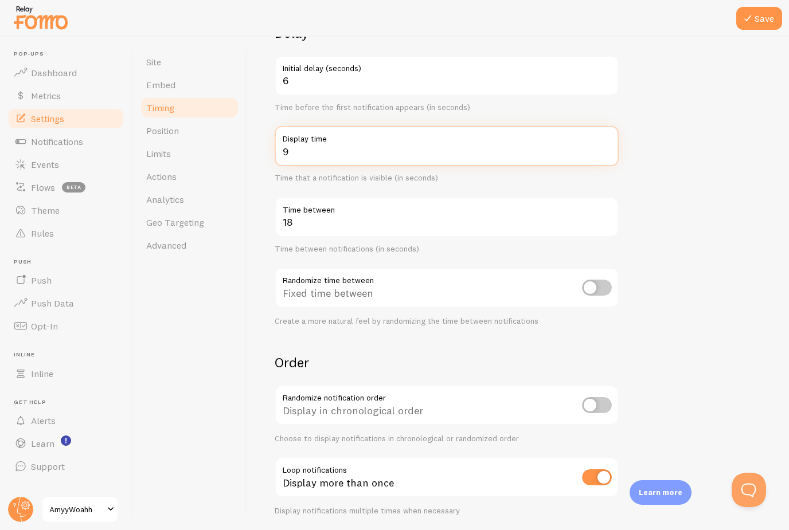
click at [292, 154] on input "9" at bounding box center [447, 146] width 344 height 40
type input "10"
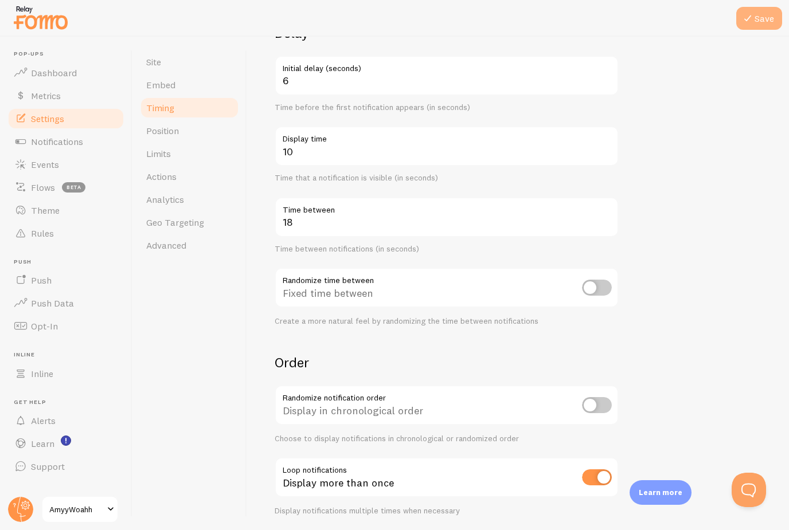
click at [767, 20] on button "Save" at bounding box center [759, 18] width 46 height 23
click at [601, 469] on input "checkbox" at bounding box center [597, 477] width 30 height 16
checkbox input "false"
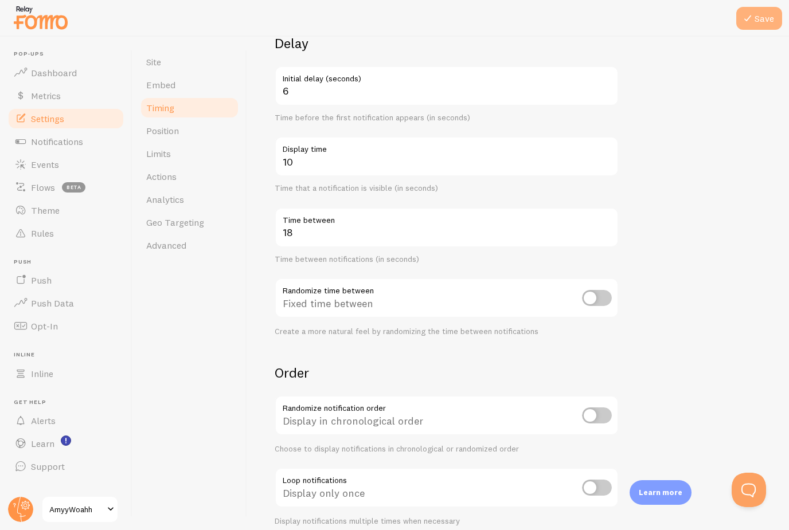
click at [767, 14] on button "Save" at bounding box center [759, 18] width 46 height 23
click at [70, 136] on span "Notifications" at bounding box center [57, 141] width 52 height 11
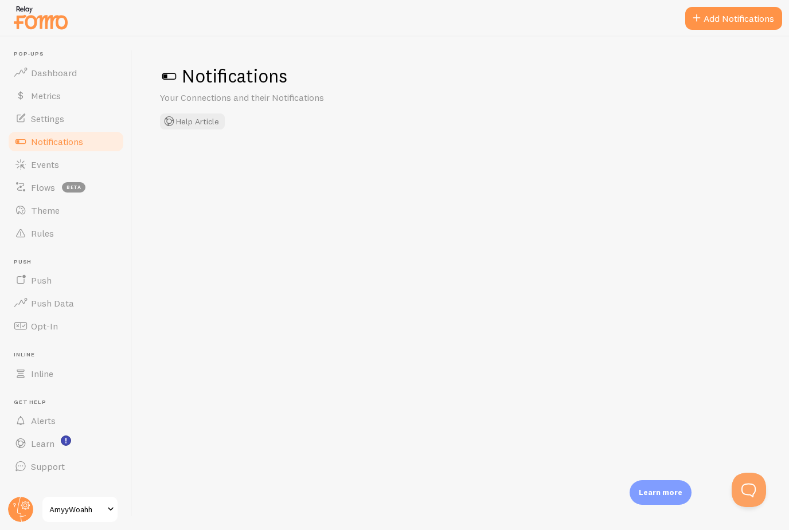
checkbox input "false"
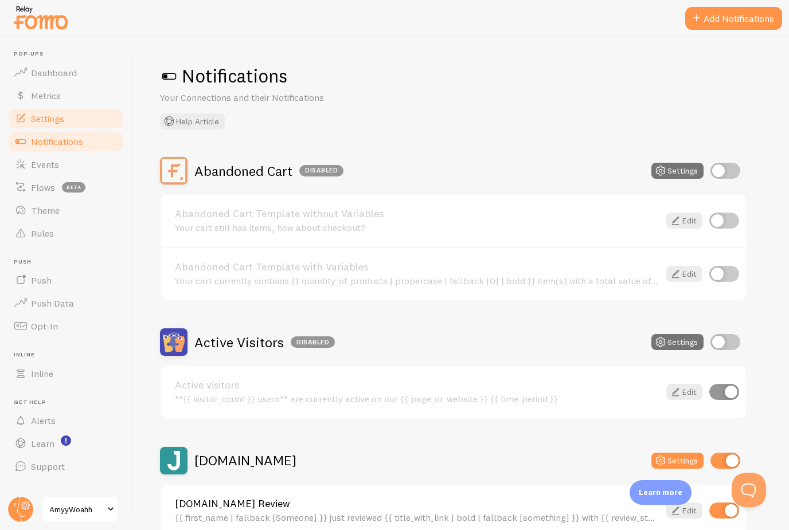
click at [77, 114] on link "Settings" at bounding box center [66, 118] width 118 height 23
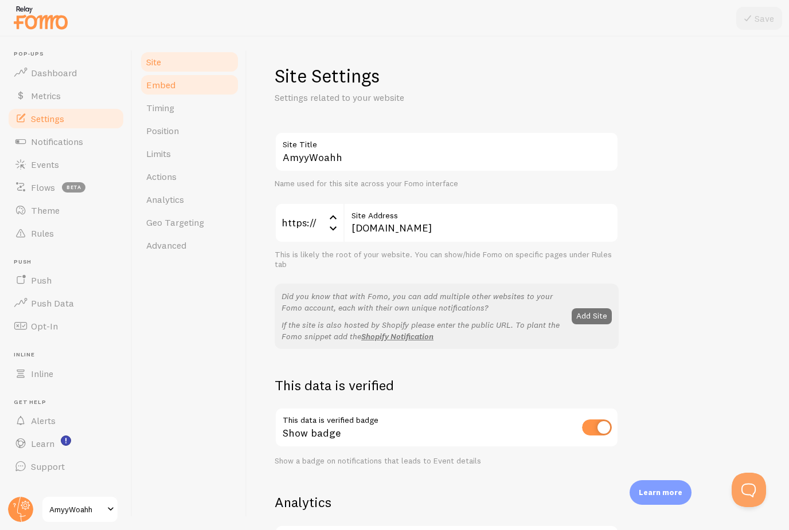
click at [178, 91] on link "Embed" at bounding box center [189, 84] width 100 height 23
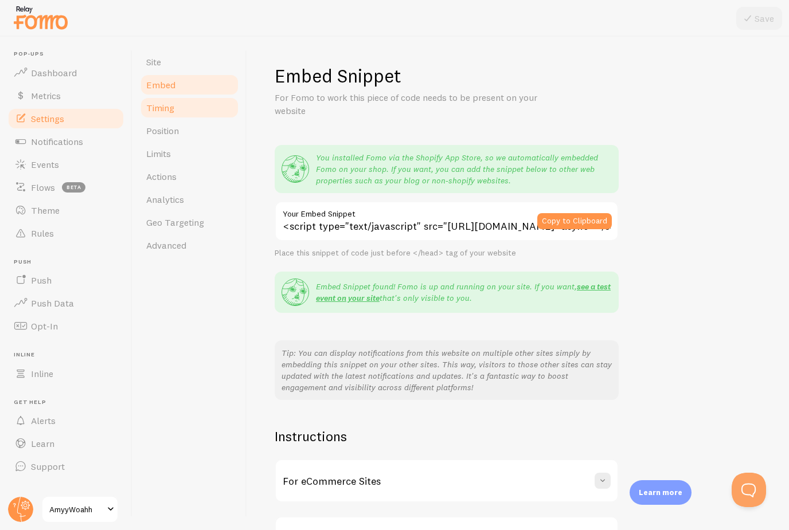
click at [175, 116] on link "Timing" at bounding box center [189, 107] width 100 height 23
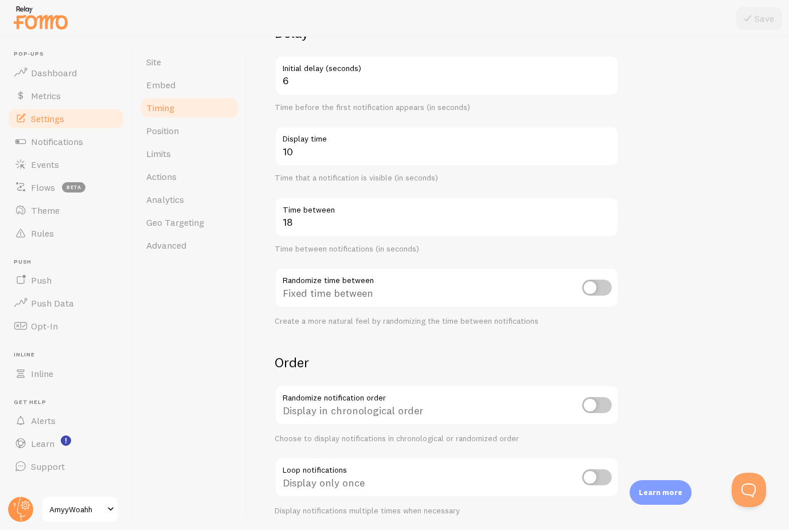
scroll to position [37, 0]
click at [594, 397] on input "checkbox" at bounding box center [597, 405] width 30 height 16
checkbox input "true"
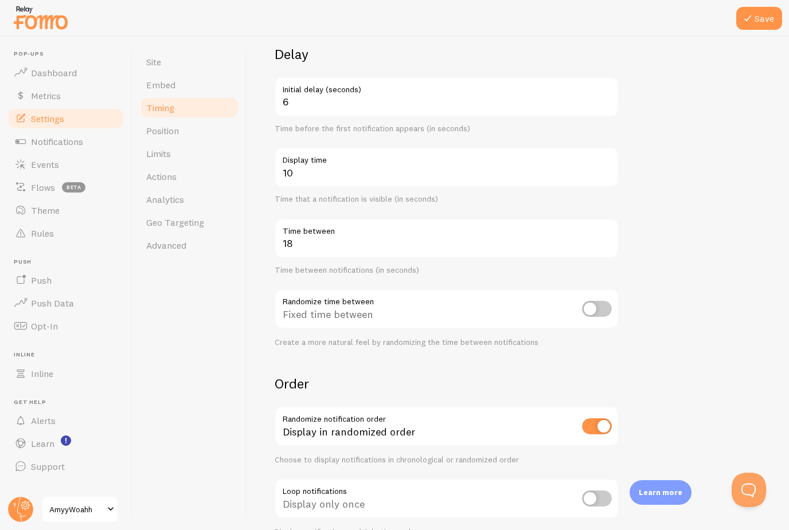
scroll to position [83, 0]
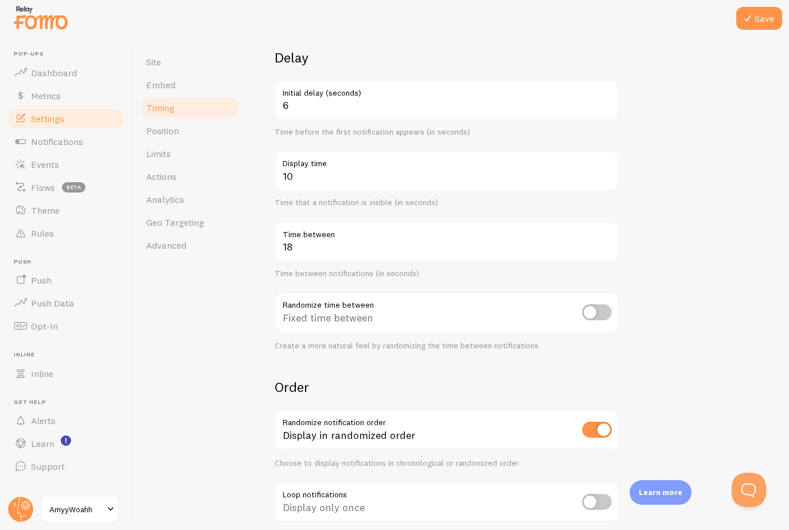
click at [594, 304] on input "checkbox" at bounding box center [597, 312] width 30 height 16
checkbox input "true"
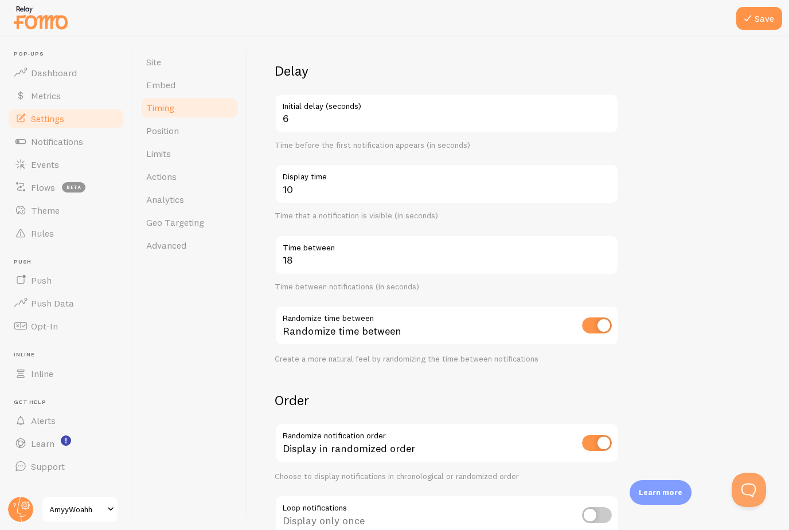
scroll to position [71, 0]
click at [600, 434] on input "checkbox" at bounding box center [597, 442] width 30 height 16
checkbox input "false"
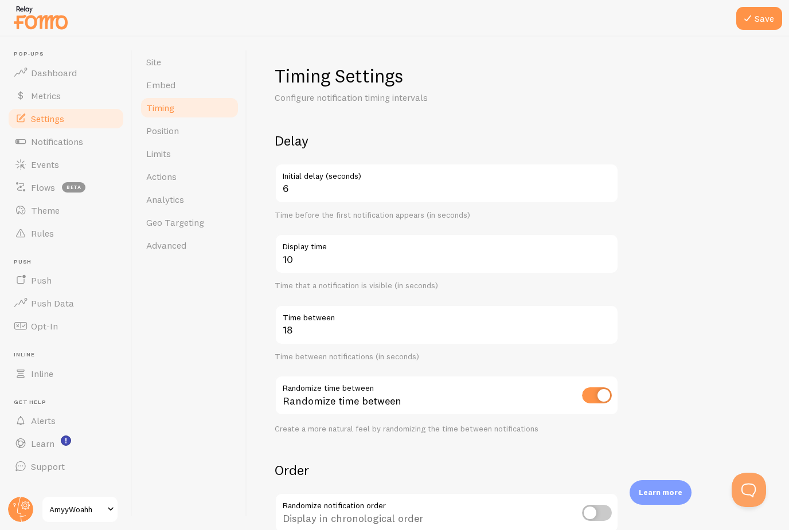
scroll to position [0, 0]
click at [765, 21] on button "Save" at bounding box center [759, 18] width 46 height 23
click at [44, 153] on link "Events" at bounding box center [66, 164] width 118 height 23
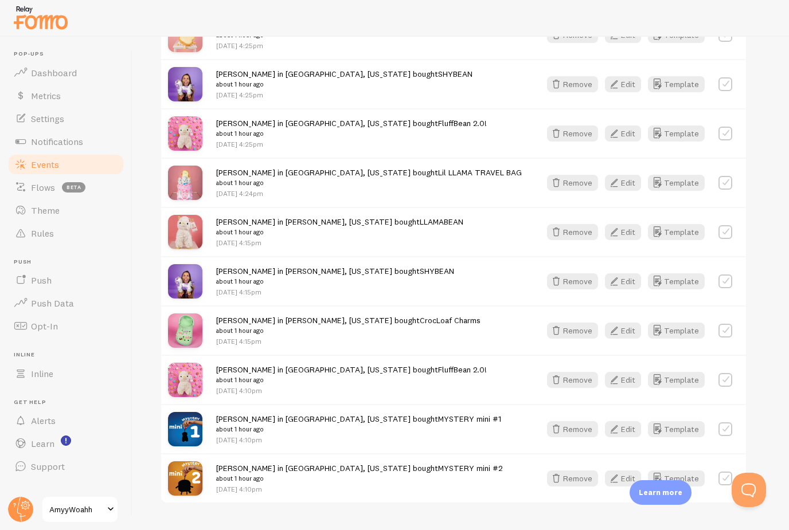
scroll to position [1401, 0]
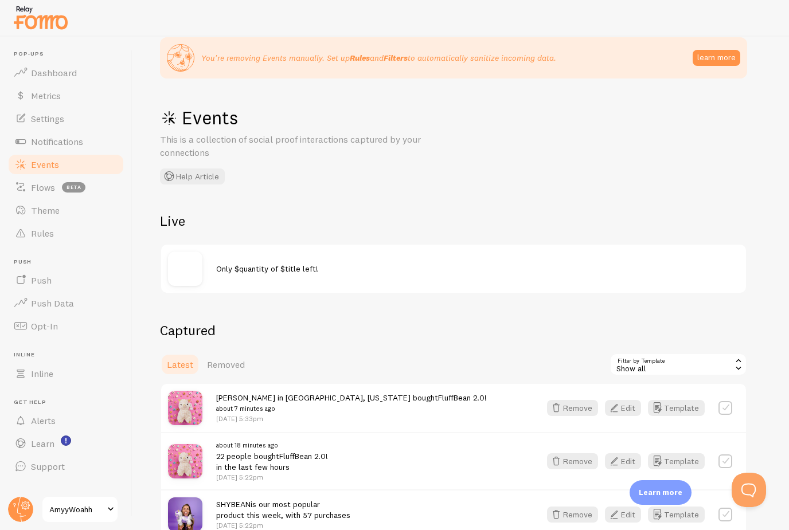
scroll to position [31, 0]
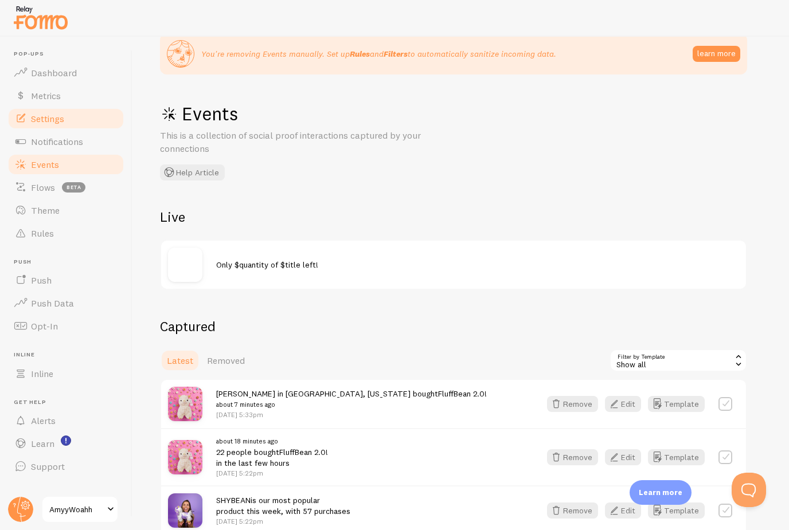
click at [41, 113] on span "Settings" at bounding box center [47, 118] width 33 height 11
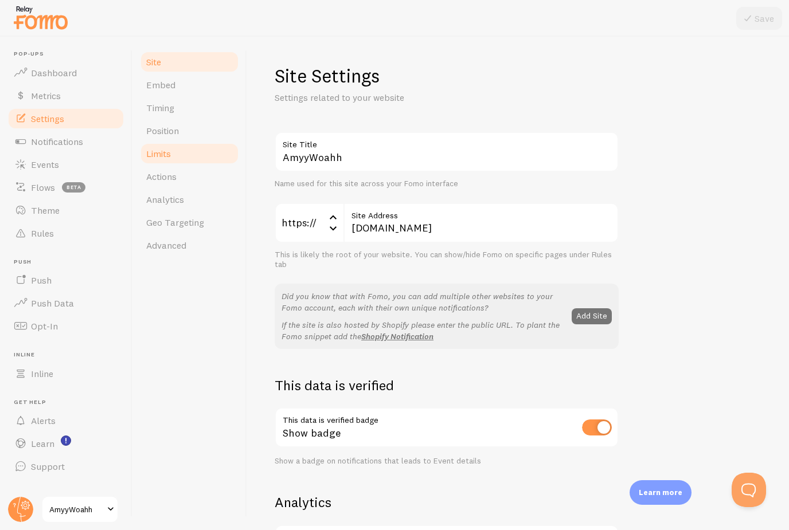
click at [182, 154] on link "Limits" at bounding box center [189, 153] width 100 height 23
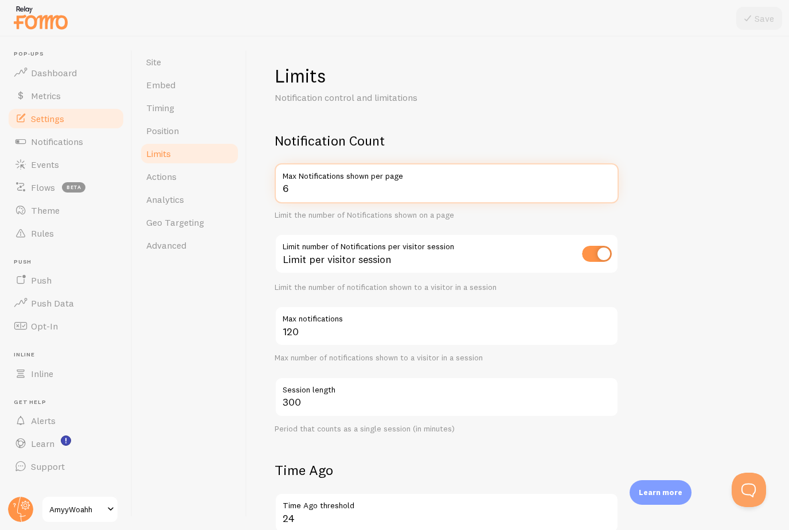
drag, startPoint x: 292, startPoint y: 189, endPoint x: 292, endPoint y: 152, distance: 37.3
click at [292, 163] on input "6" at bounding box center [447, 183] width 344 height 40
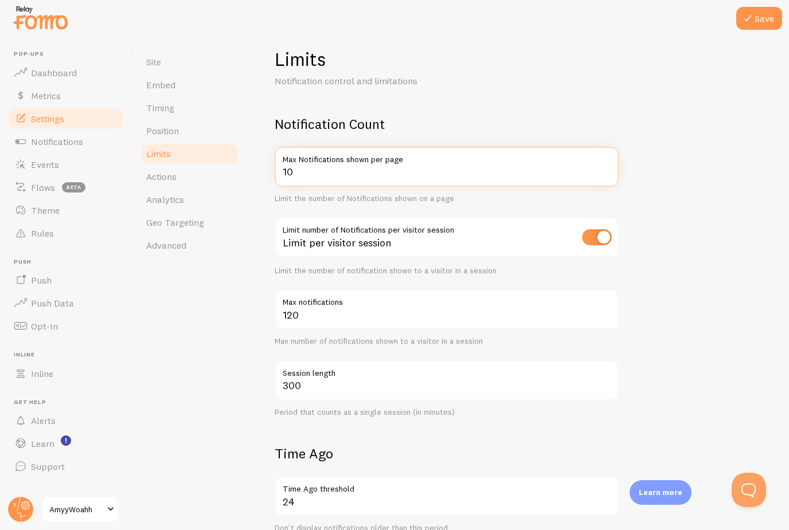
type input "10"
click at [602, 229] on input "checkbox" at bounding box center [597, 237] width 30 height 16
checkbox input "false"
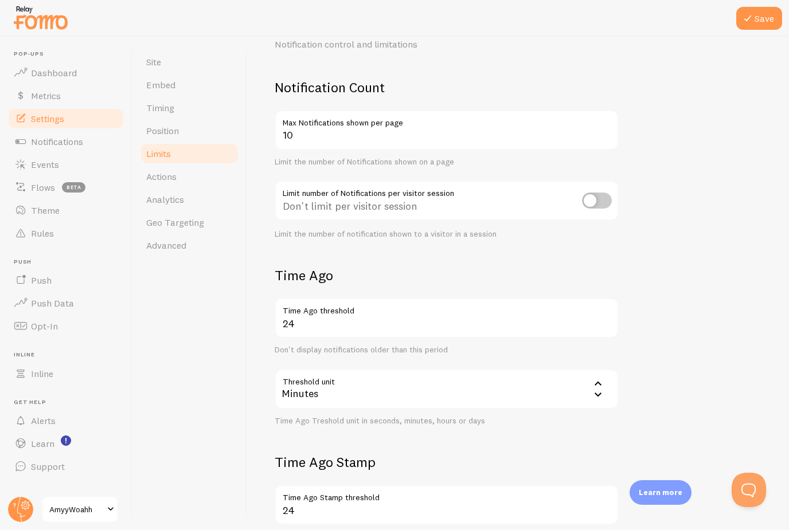
scroll to position [96, 0]
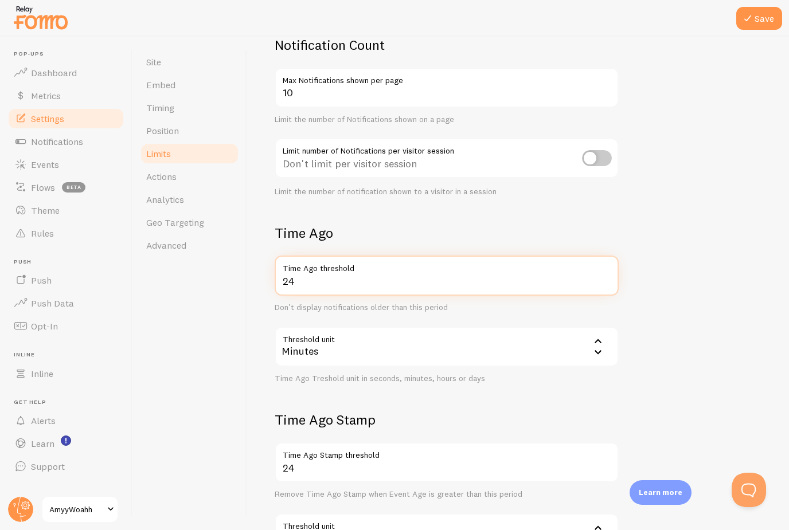
click at [302, 256] on input "24" at bounding box center [447, 276] width 344 height 40
type input "2"
type input "52"
drag, startPoint x: 766, startPoint y: 18, endPoint x: 737, endPoint y: 142, distance: 127.2
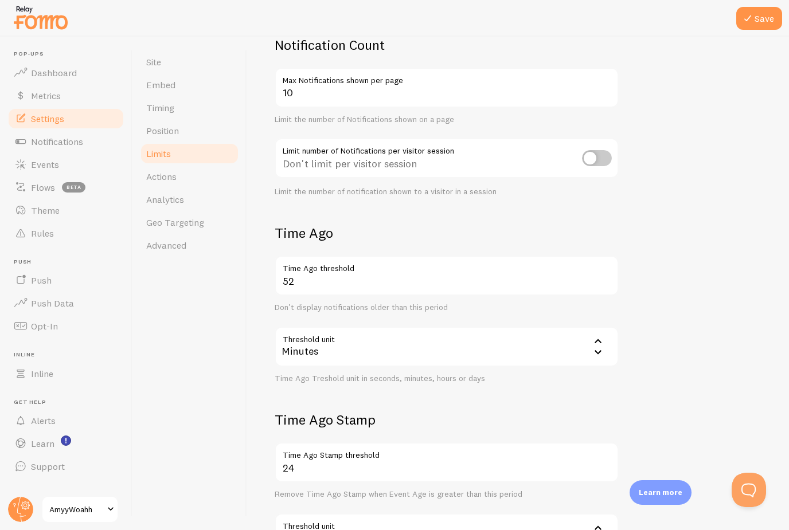
click at [737, 142] on div "Save Site Embed Timing Position Limits Actions Analytics Geo Targeting Advanced…" at bounding box center [460, 284] width 656 height 494
click at [762, 14] on button "Save" at bounding box center [759, 18] width 46 height 23
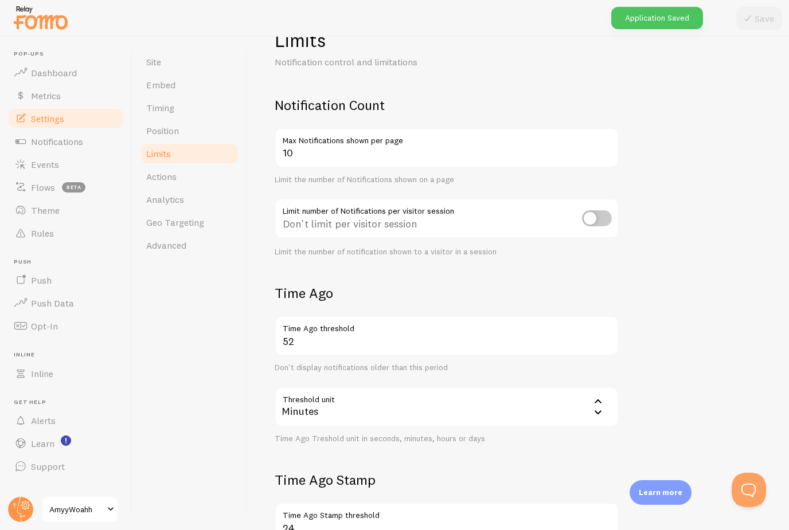
scroll to position [4, 0]
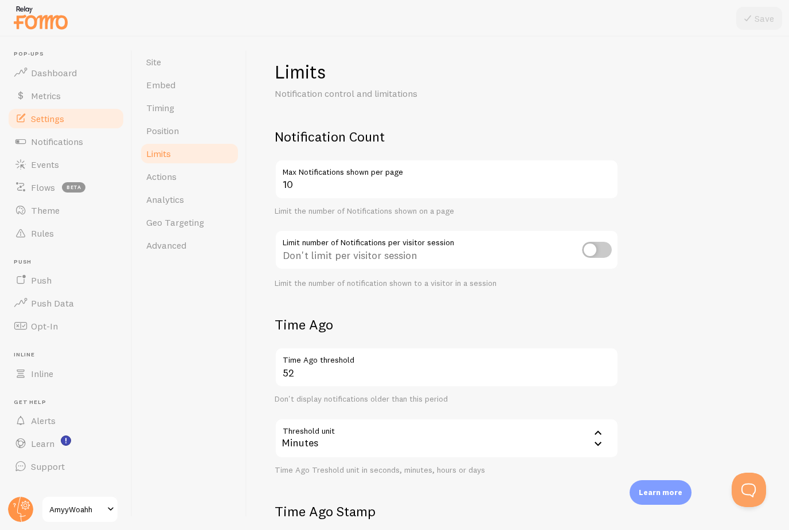
click at [592, 242] on input "checkbox" at bounding box center [597, 250] width 30 height 16
checkbox input "true"
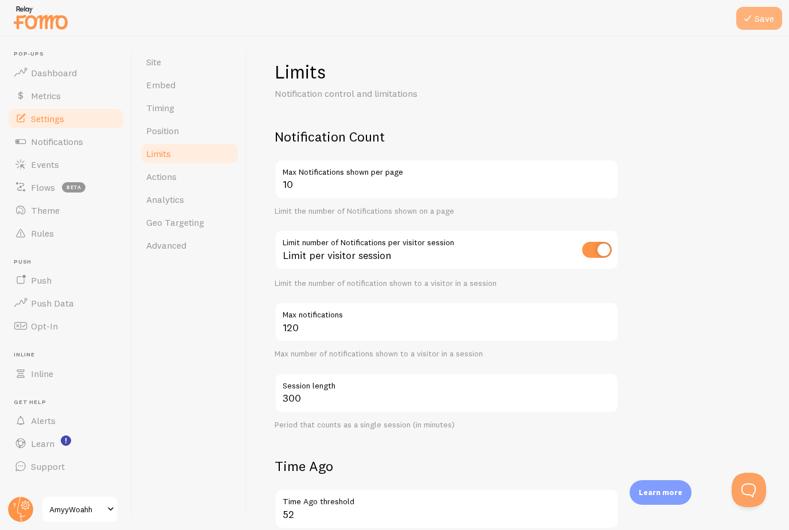
click at [765, 19] on button "Save" at bounding box center [759, 18] width 46 height 23
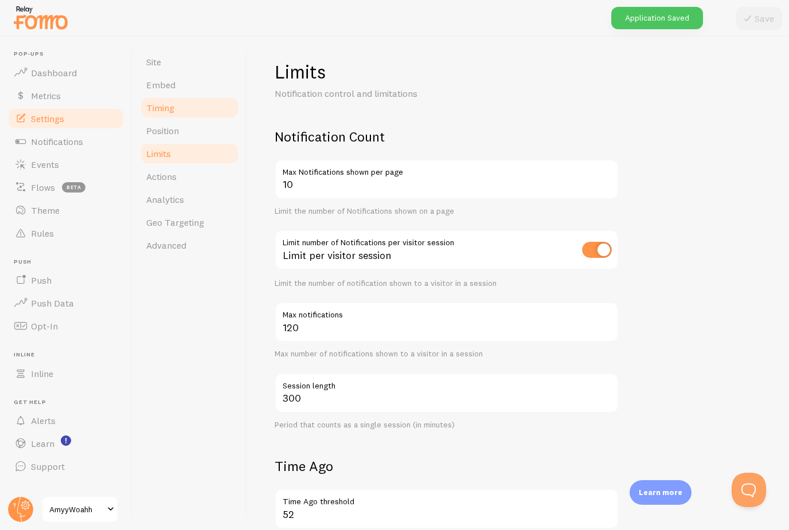
drag, startPoint x: 165, startPoint y: 75, endPoint x: 165, endPoint y: 111, distance: 36.7
click at [165, 102] on span "Timing" at bounding box center [160, 107] width 28 height 11
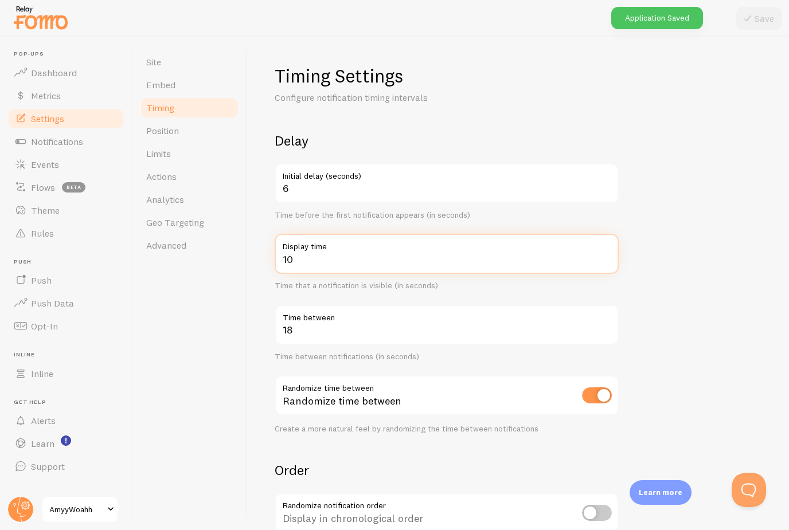
drag, startPoint x: 298, startPoint y: 260, endPoint x: 298, endPoint y: 223, distance: 36.7
click at [298, 234] on input "10" at bounding box center [447, 254] width 344 height 40
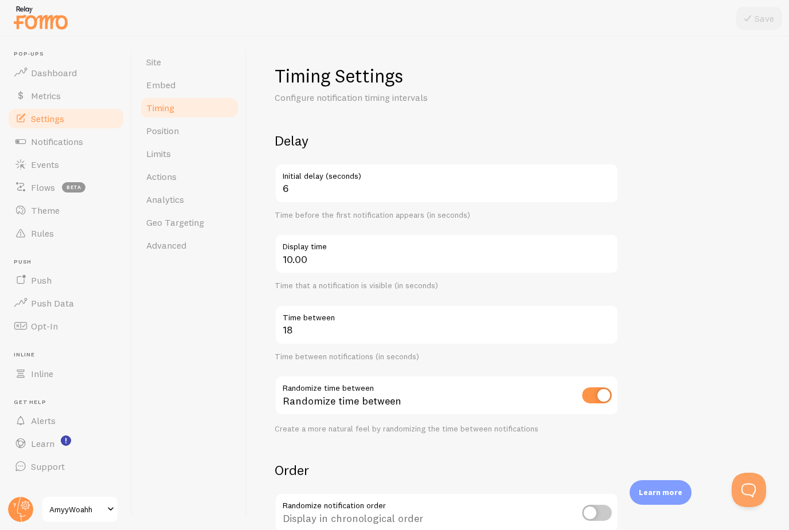
type input "10"
click at [443, 259] on div "Delay 6 Initial delay (seconds) Time before the first notification appears (in …" at bounding box center [447, 283] width 344 height 302
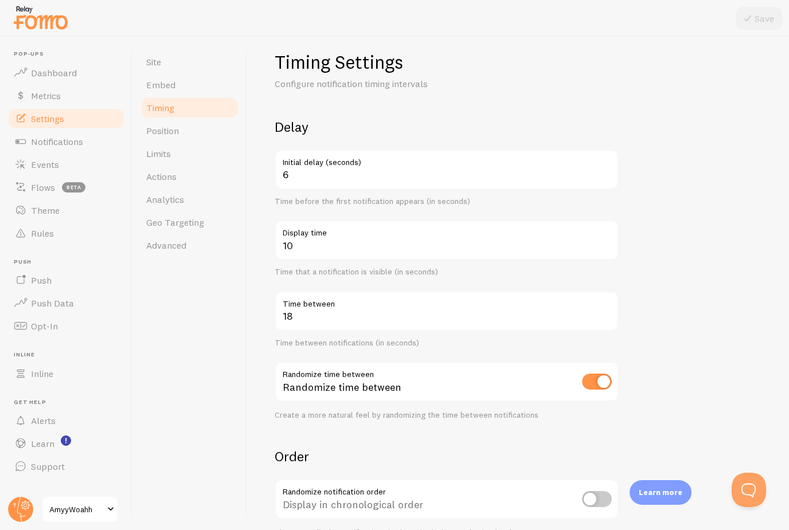
click at [607, 374] on input "checkbox" at bounding box center [597, 382] width 30 height 16
checkbox input "false"
click at [764, 18] on button "Save" at bounding box center [759, 18] width 46 height 23
